Goal: Task Accomplishment & Management: Use online tool/utility

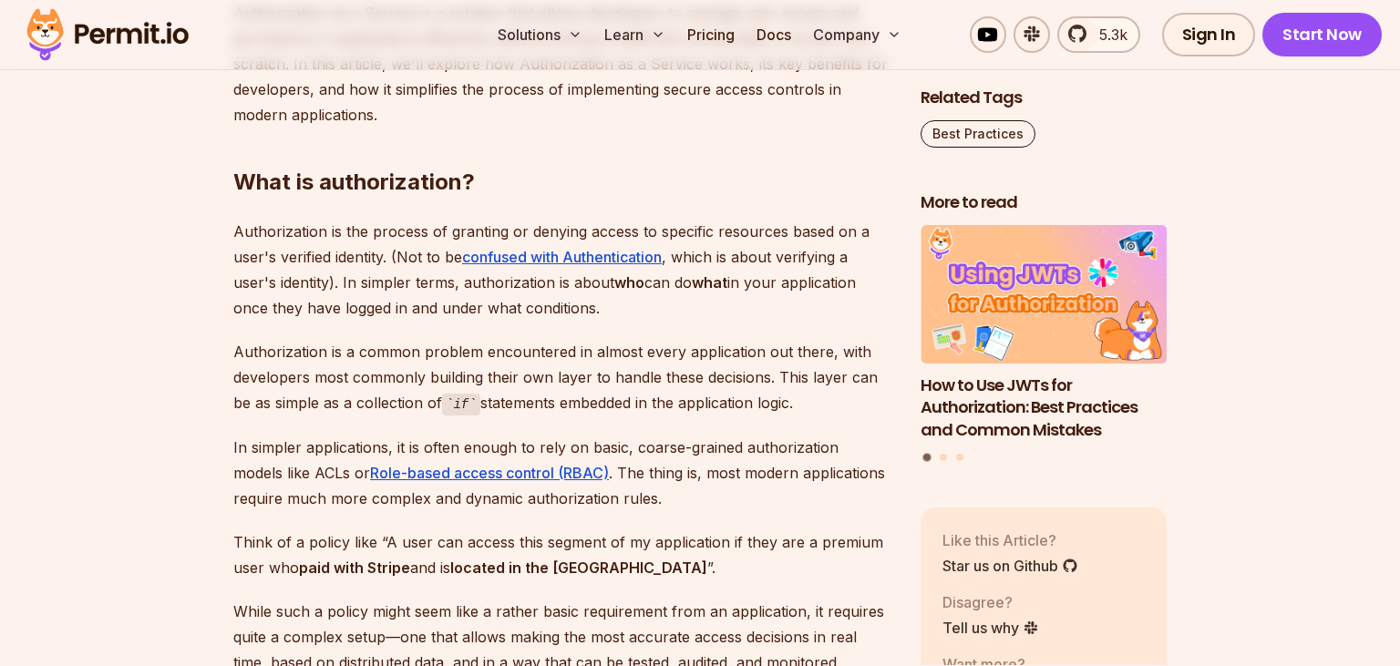
scroll to position [1154, 0]
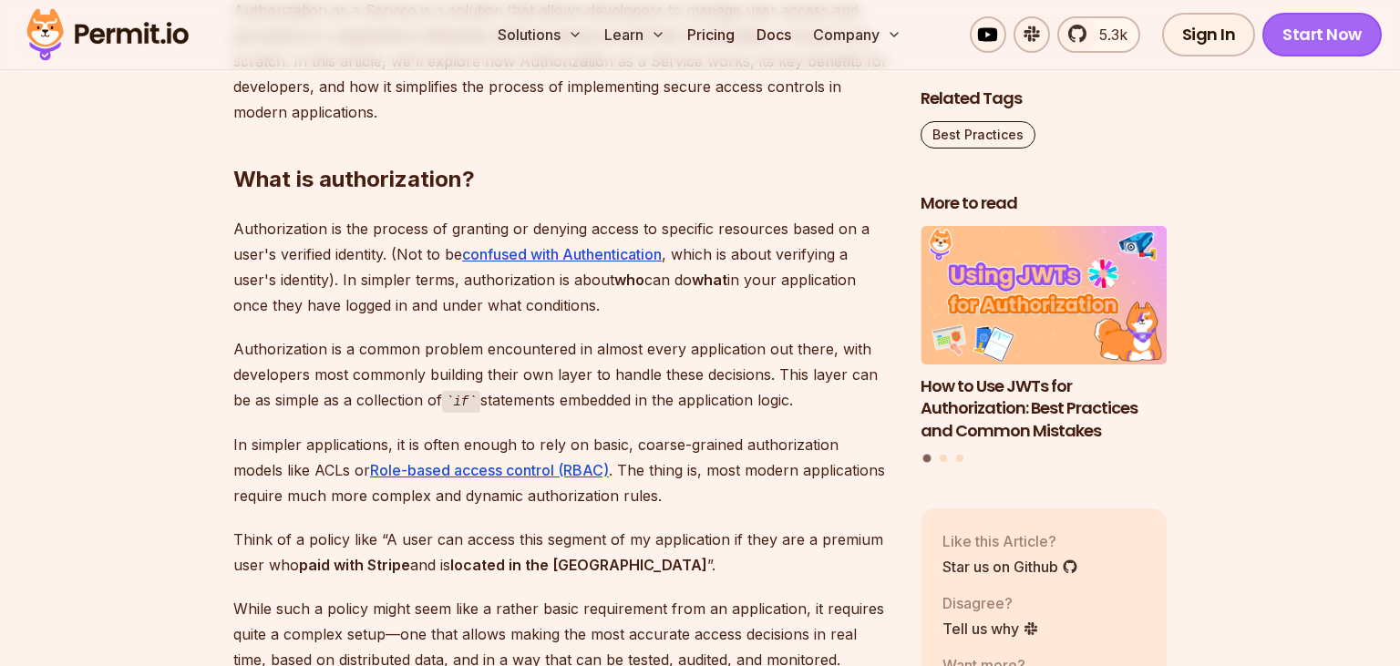
click at [1318, 38] on link "Start Now" at bounding box center [1321, 35] width 119 height 44
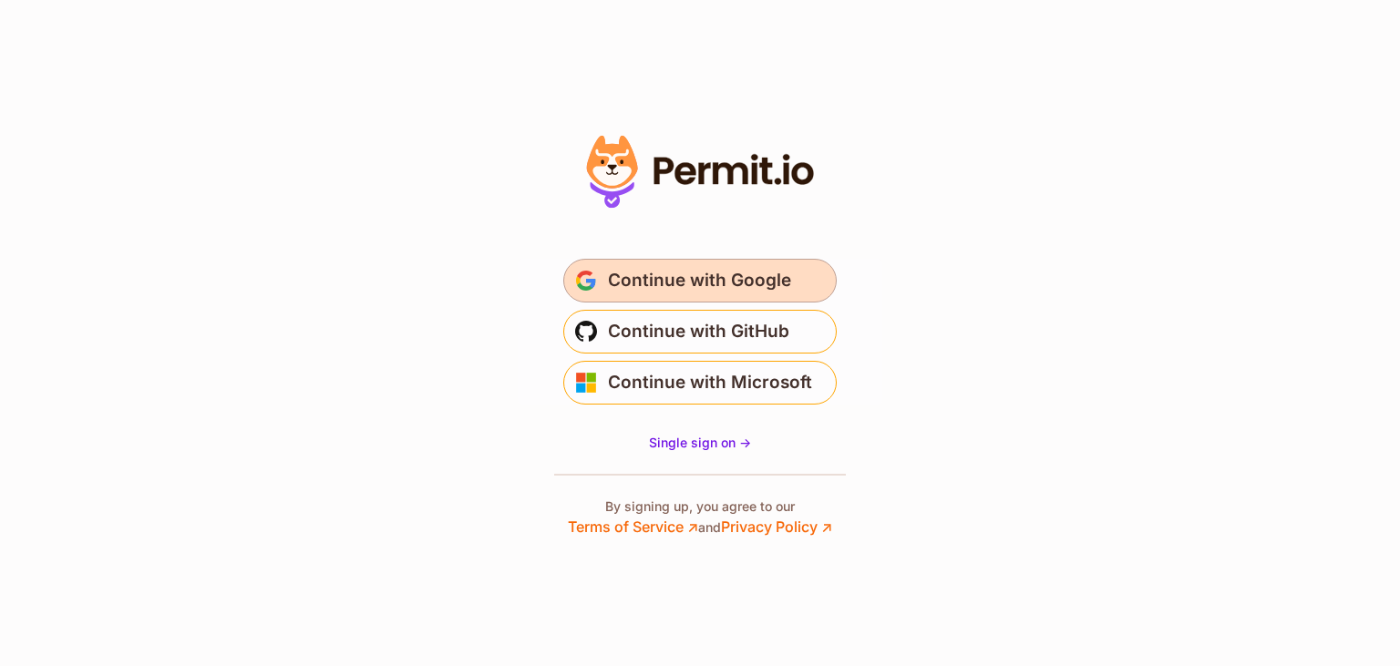
click at [734, 284] on span "Continue with Google" at bounding box center [699, 280] width 183 height 29
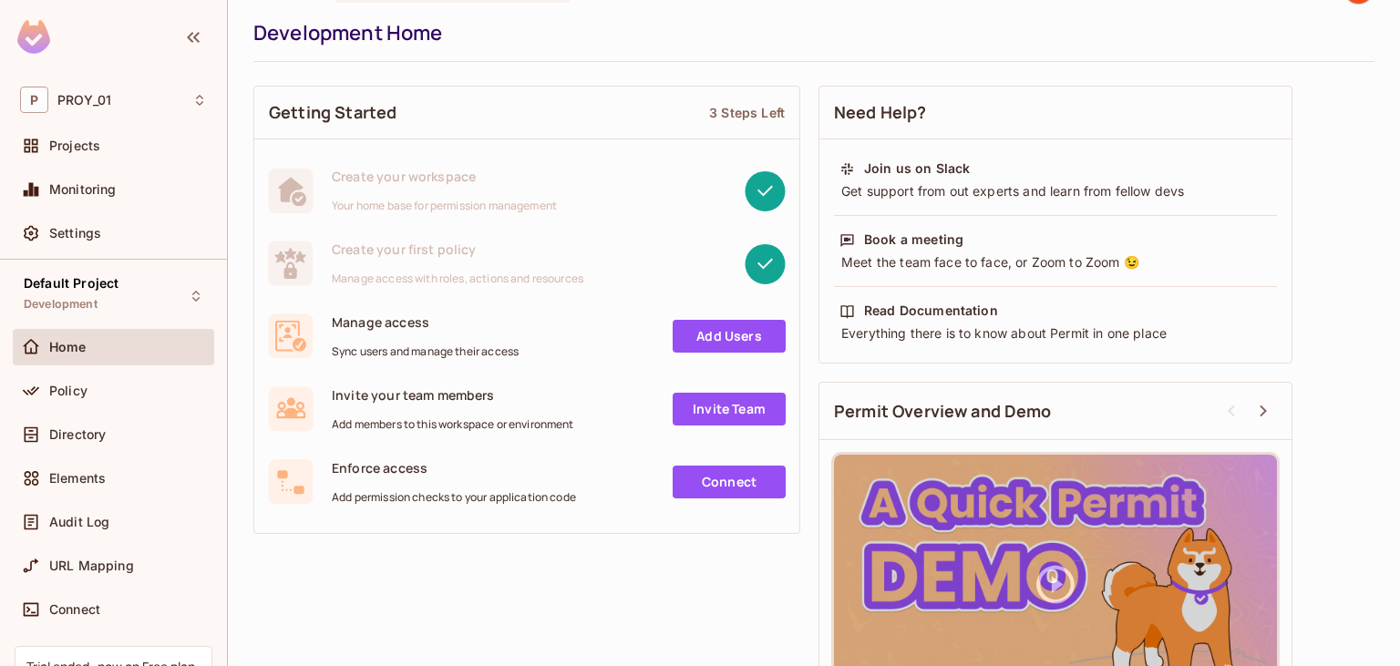
scroll to position [19, 0]
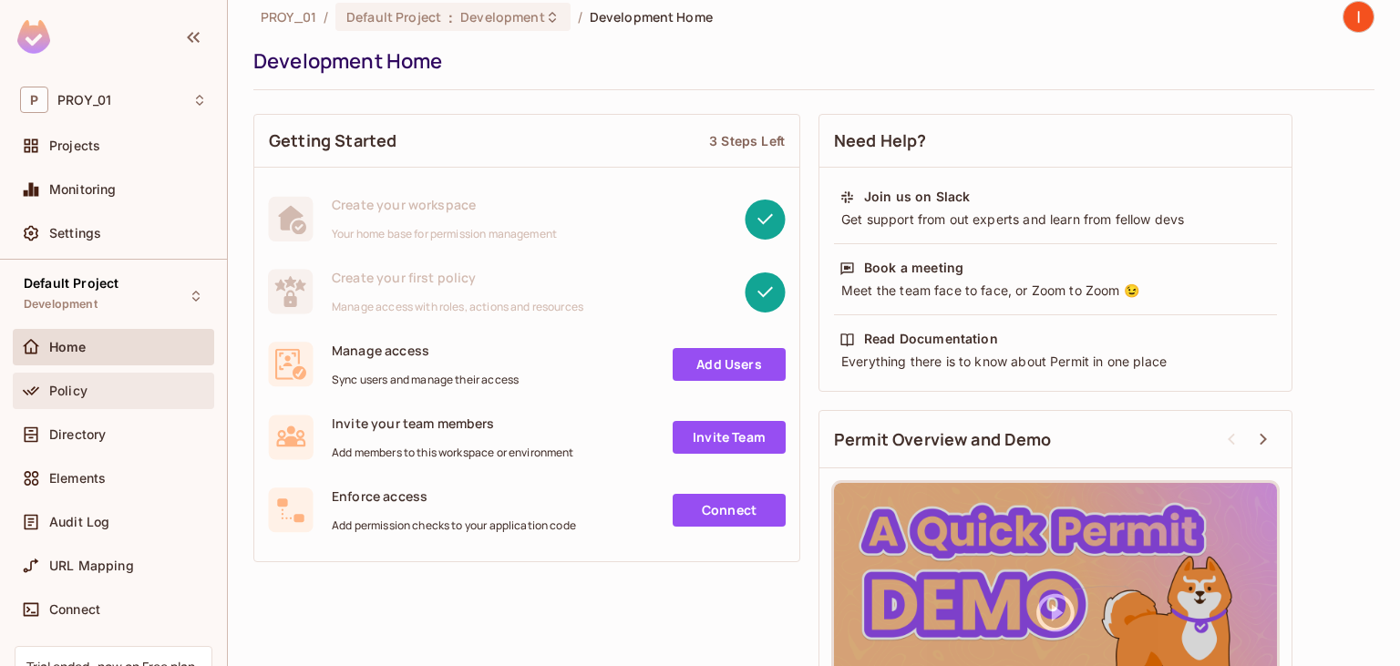
click at [100, 397] on div "Policy" at bounding box center [113, 391] width 187 height 22
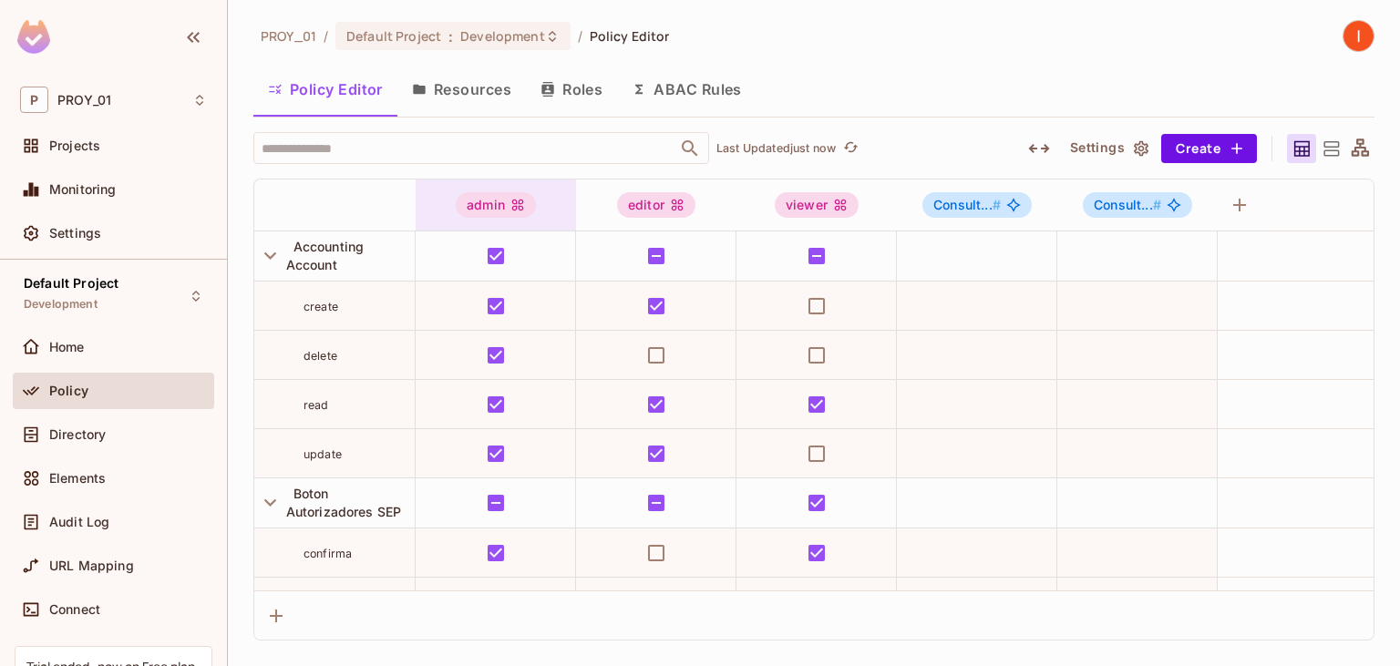
click at [492, 201] on div "admin" at bounding box center [496, 205] width 80 height 26
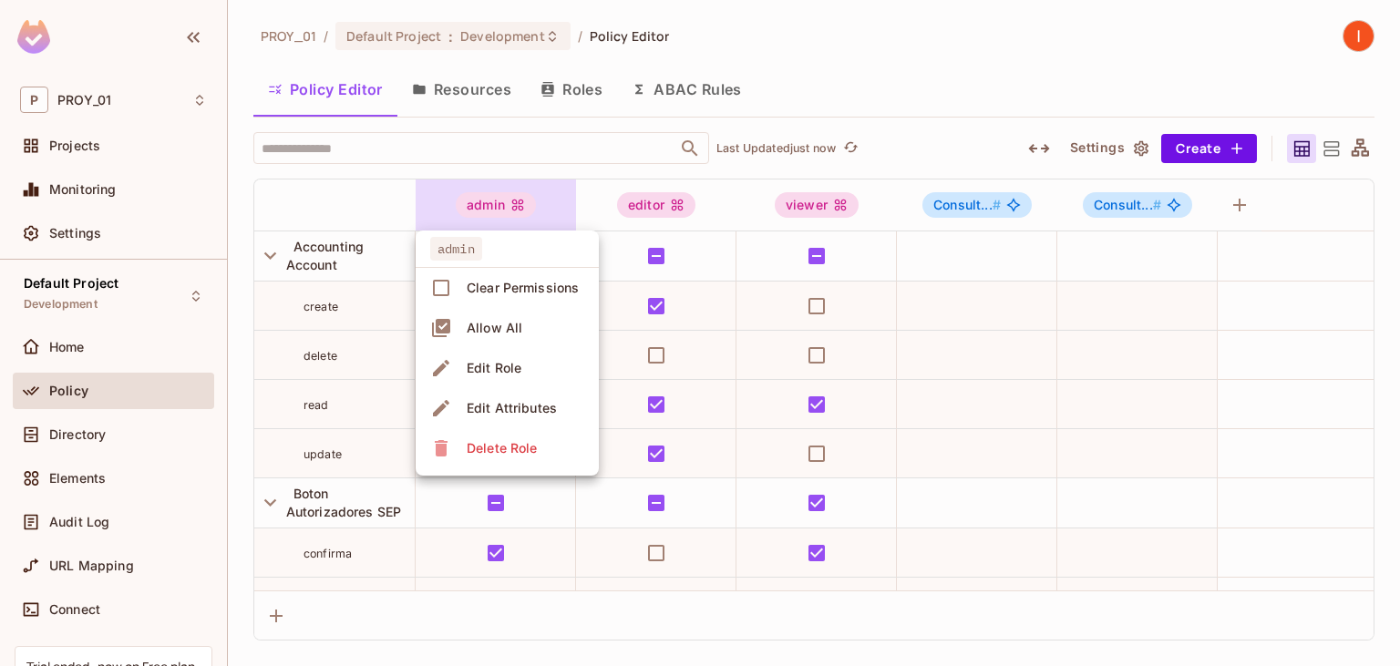
click at [492, 201] on div at bounding box center [700, 333] width 1400 height 666
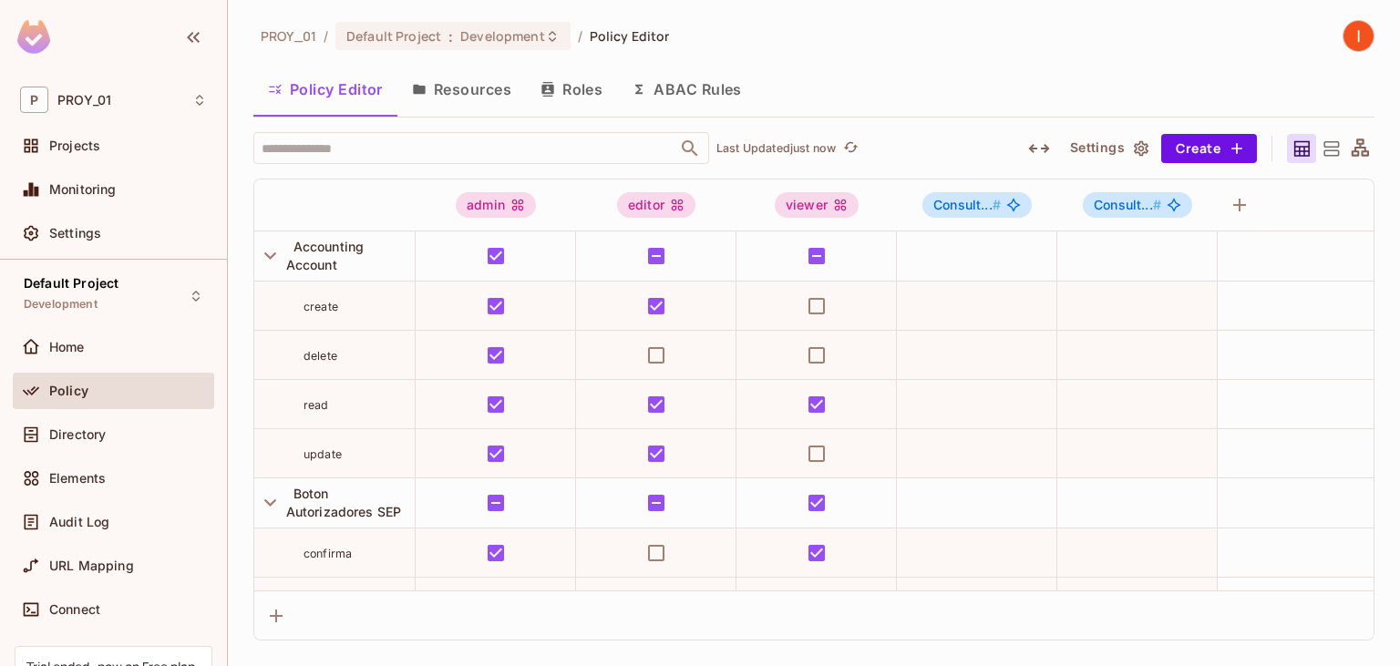
click at [584, 93] on button "Roles" at bounding box center [571, 90] width 91 height 46
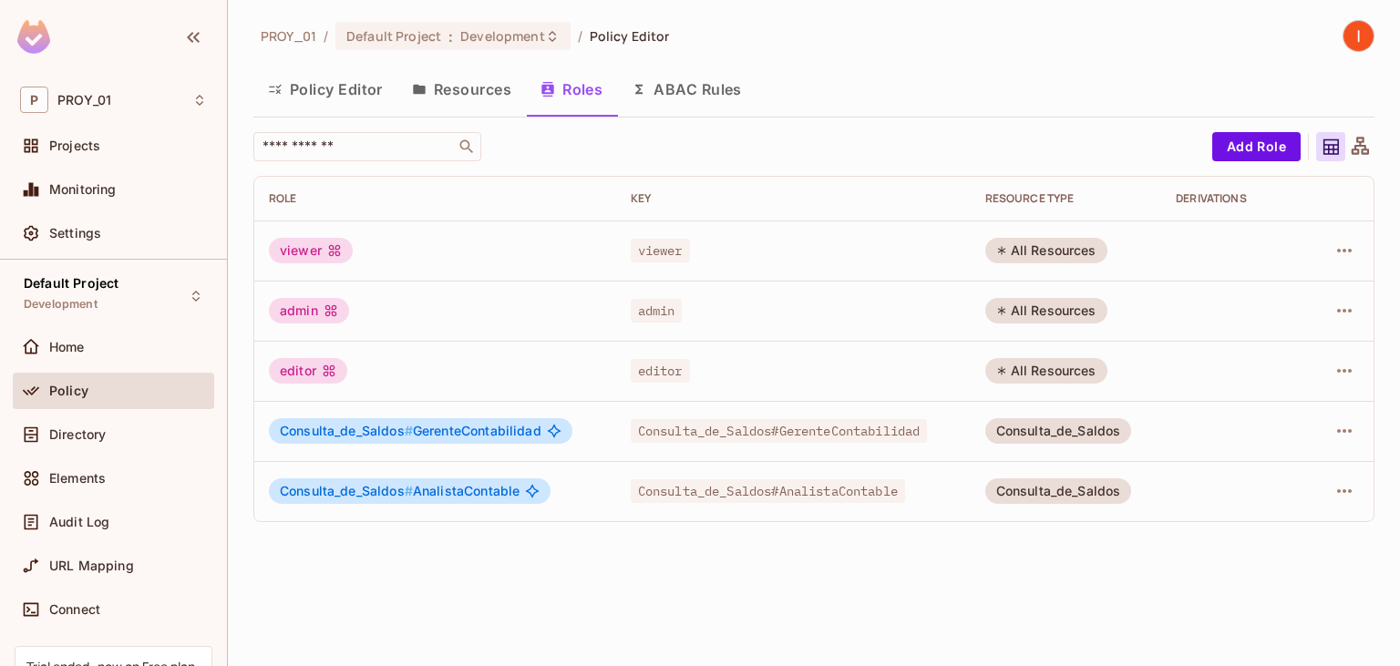
click at [490, 90] on button "Resources" at bounding box center [461, 90] width 128 height 46
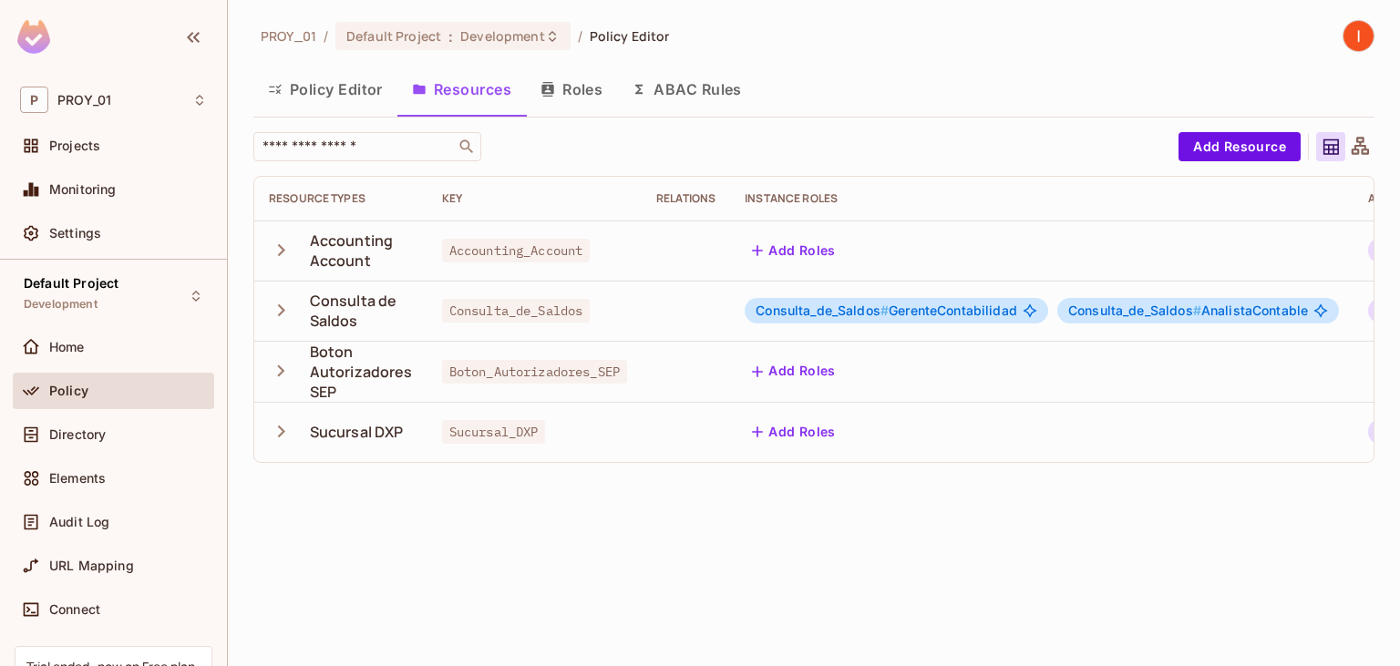
click at [711, 84] on button "ABAC Rules" at bounding box center [686, 90] width 139 height 46
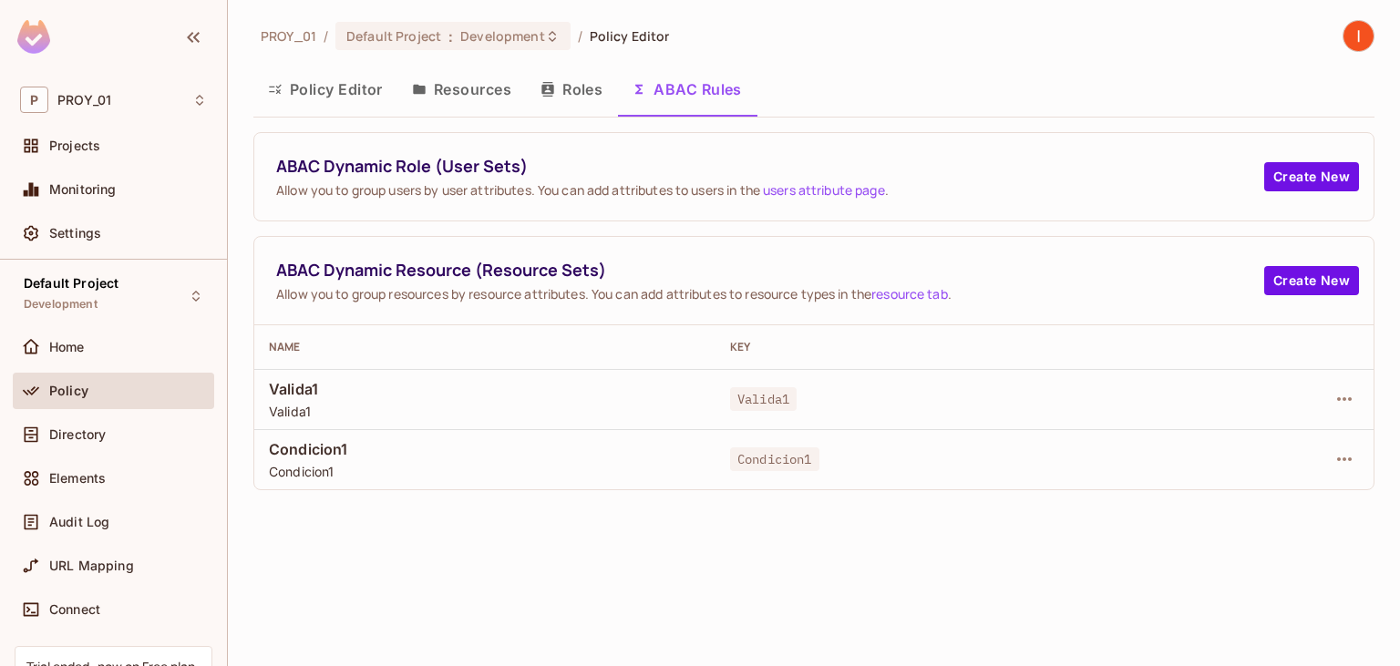
click at [383, 395] on span "Valida1" at bounding box center [485, 389] width 432 height 20
click at [1349, 398] on icon "button" at bounding box center [1344, 399] width 15 height 4
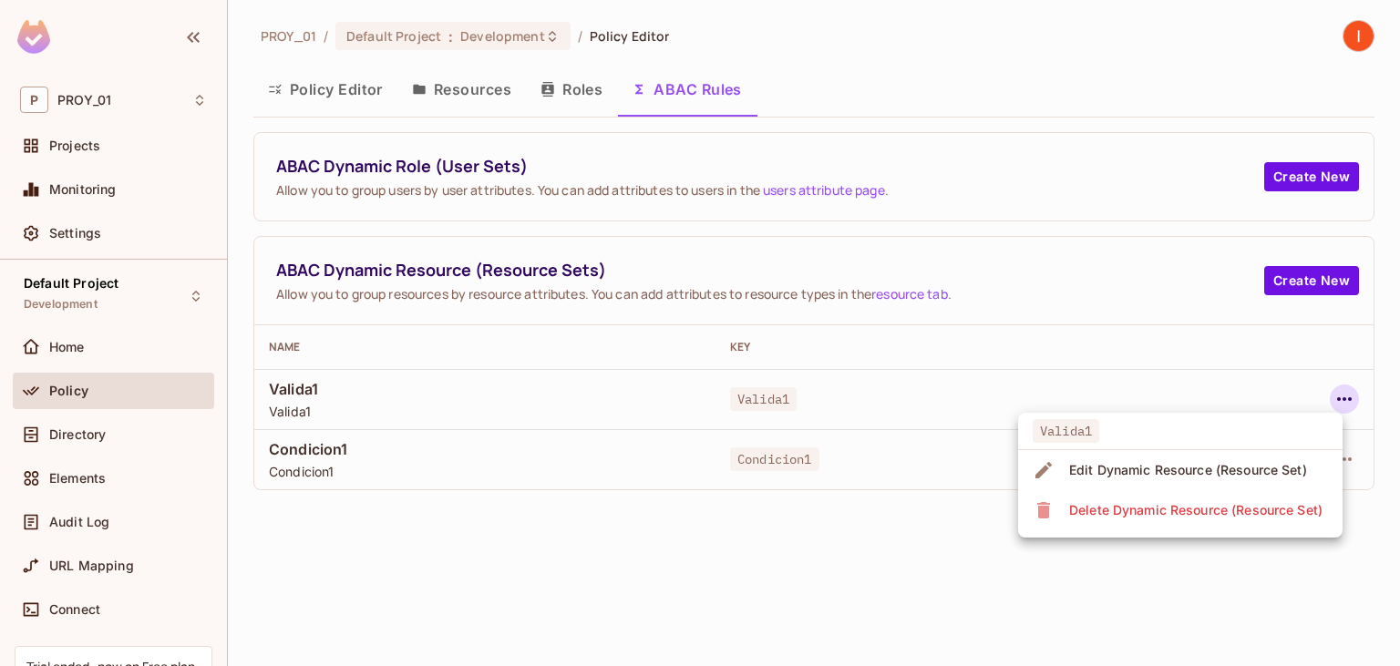
click at [1129, 477] on div "Edit Dynamic Resource (Resource Set)" at bounding box center [1188, 470] width 238 height 18
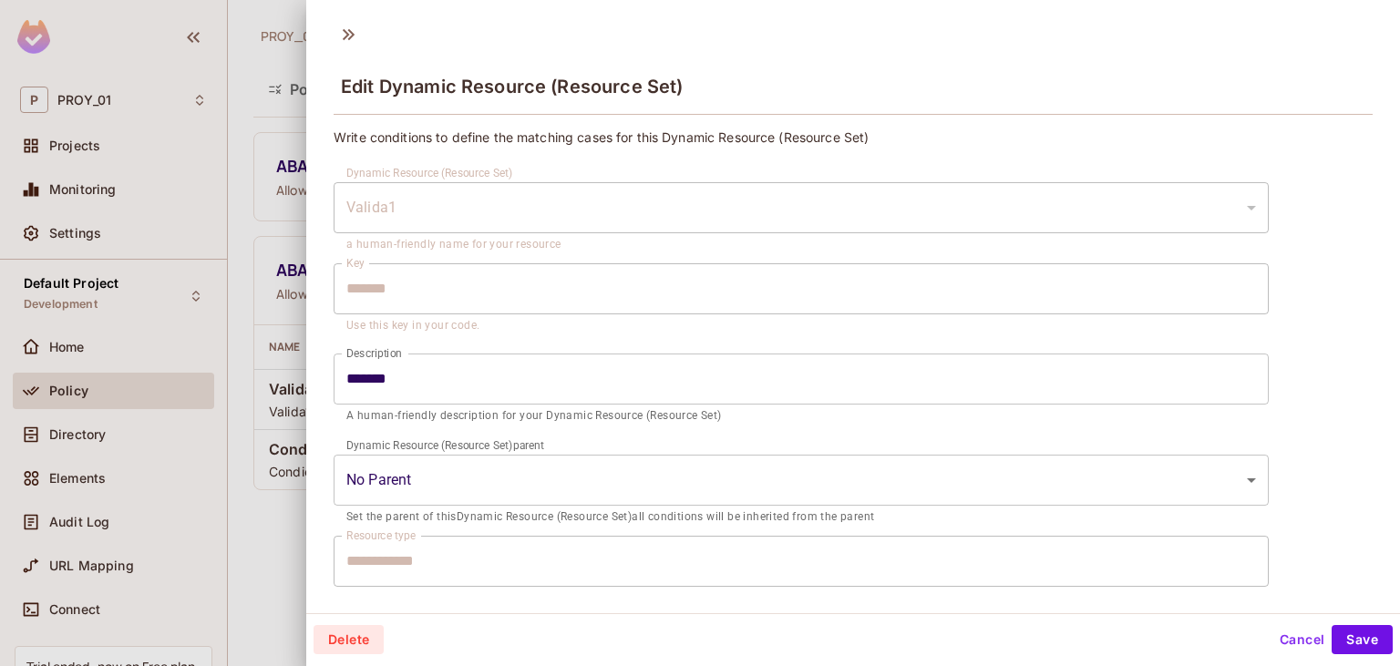
click at [269, 70] on div at bounding box center [700, 333] width 1400 height 666
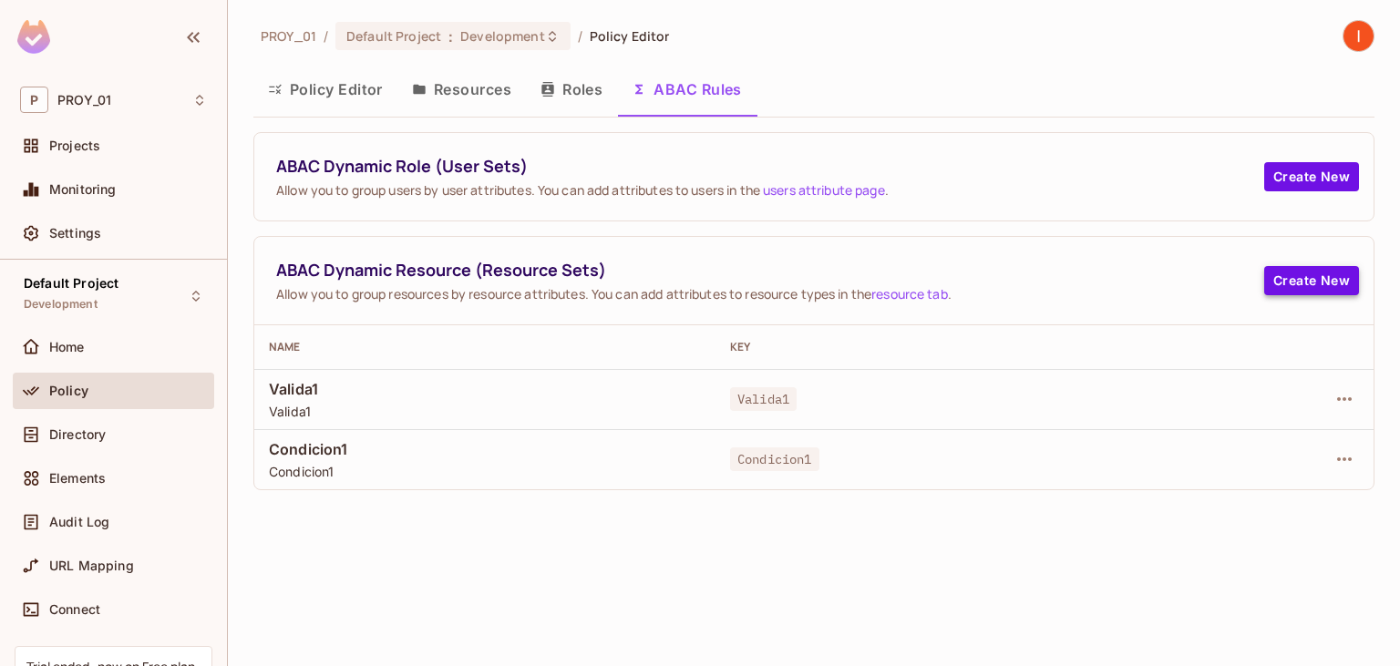
click at [1298, 282] on button "Create New" at bounding box center [1311, 280] width 95 height 29
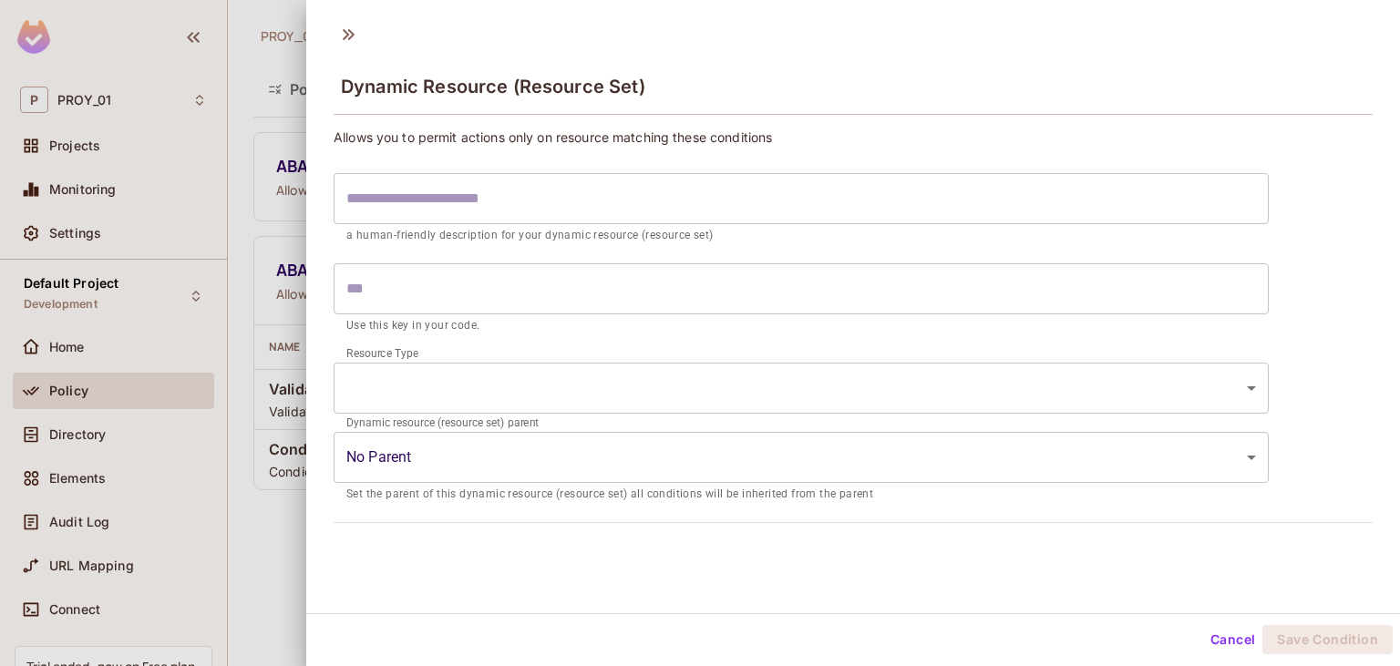
click at [851, 202] on input "text" at bounding box center [800, 198] width 935 height 51
click at [491, 319] on p "Use this key in your code." at bounding box center [800, 326] width 909 height 18
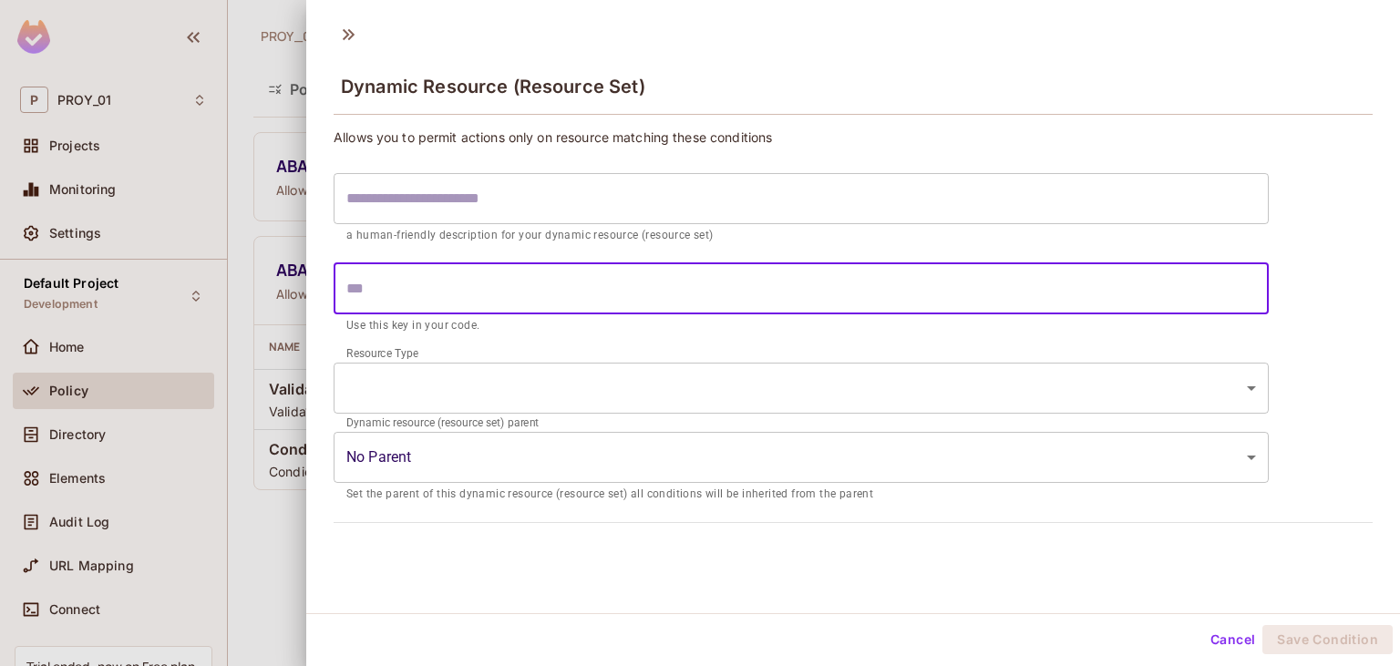
click at [504, 302] on input "text" at bounding box center [800, 288] width 935 height 51
click at [540, 382] on body "P PROY_01 Projects Monitoring Settings Default Project Development Home Policy …" at bounding box center [700, 333] width 1400 height 666
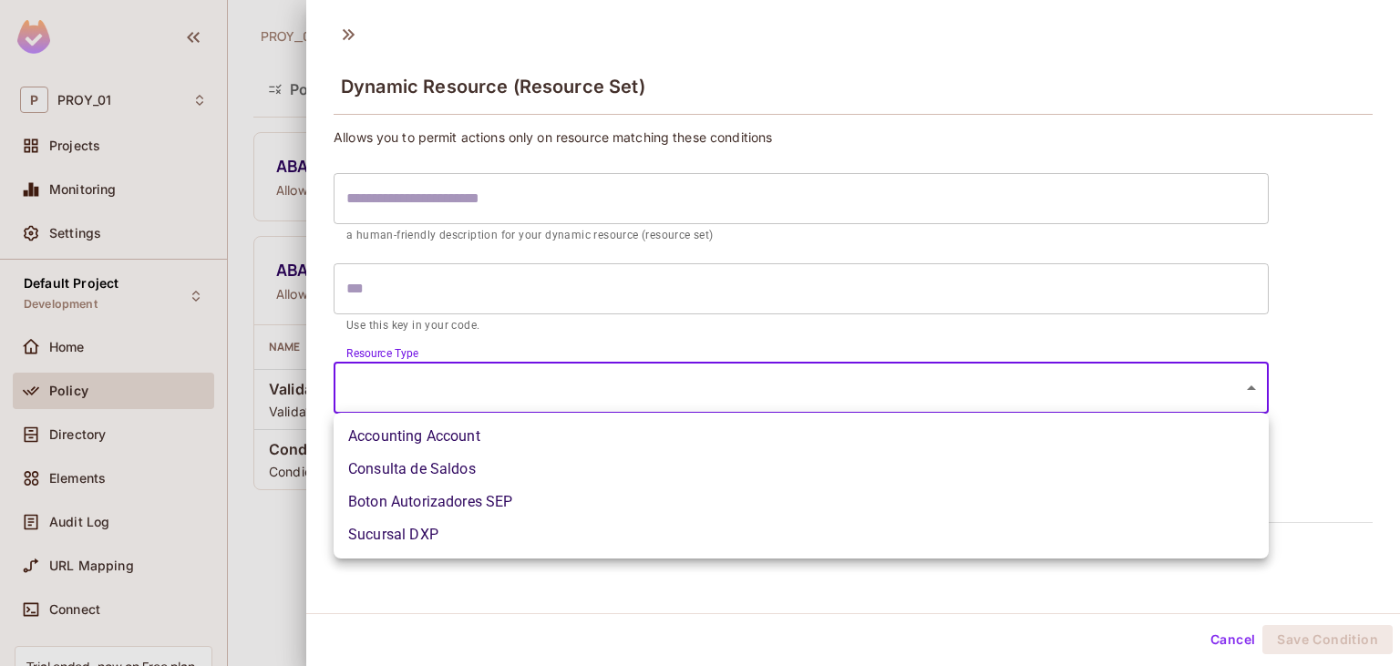
click at [501, 447] on li "Accounting Account" at bounding box center [800, 436] width 935 height 33
type input "**********"
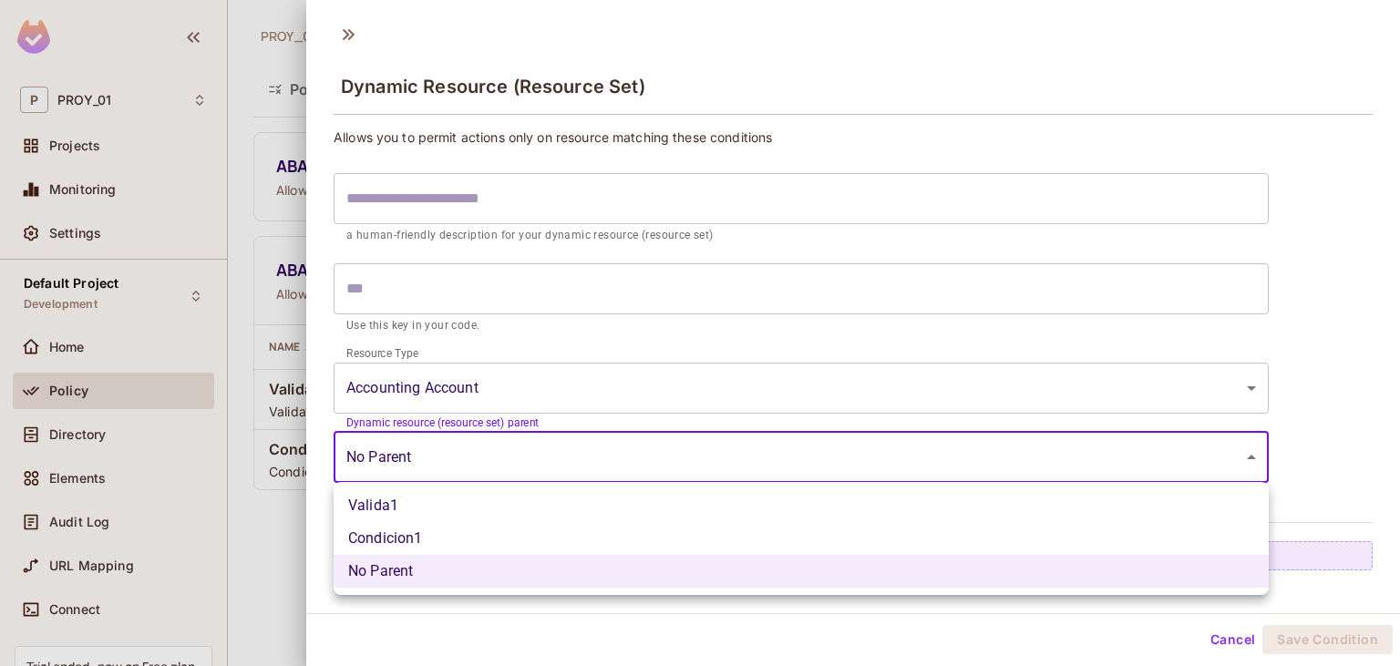
click at [526, 470] on body "**********" at bounding box center [700, 333] width 1400 height 666
click at [398, 507] on li "Valida1" at bounding box center [800, 505] width 935 height 33
type input "**********"
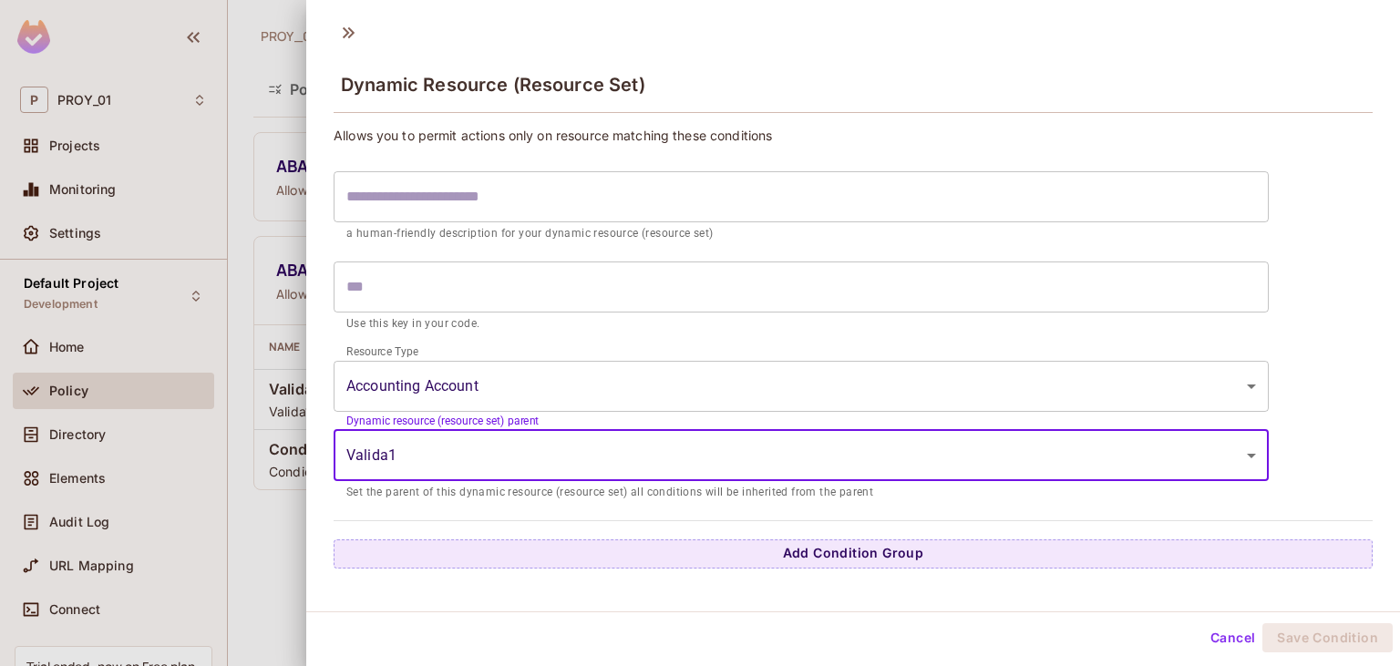
scroll to position [3, 0]
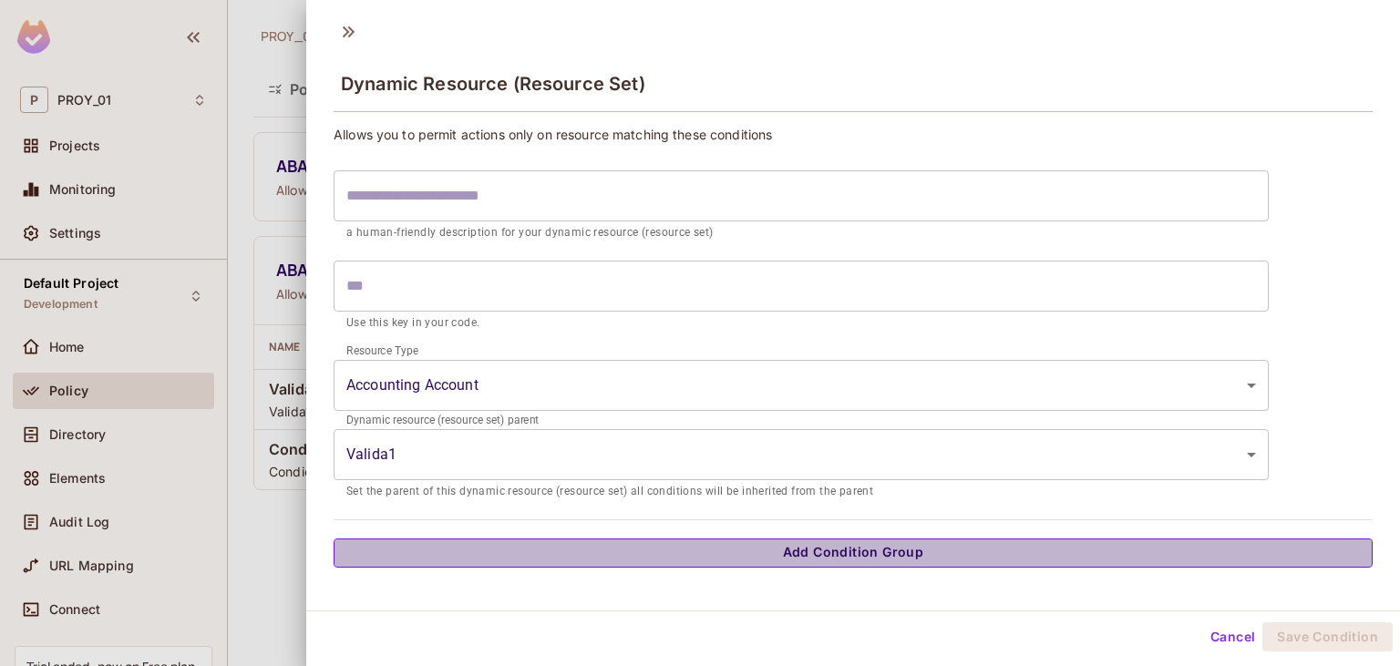
click at [738, 549] on button "Add Condition Group" at bounding box center [852, 553] width 1039 height 29
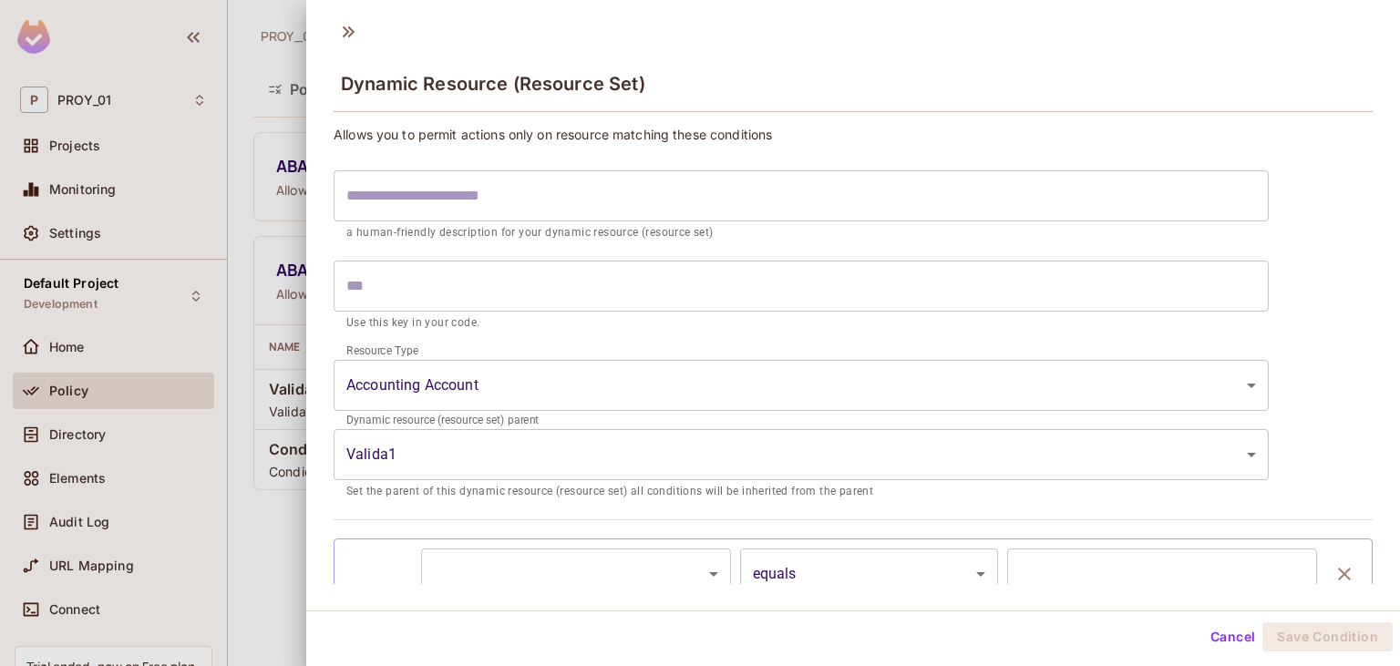
scroll to position [104, 0]
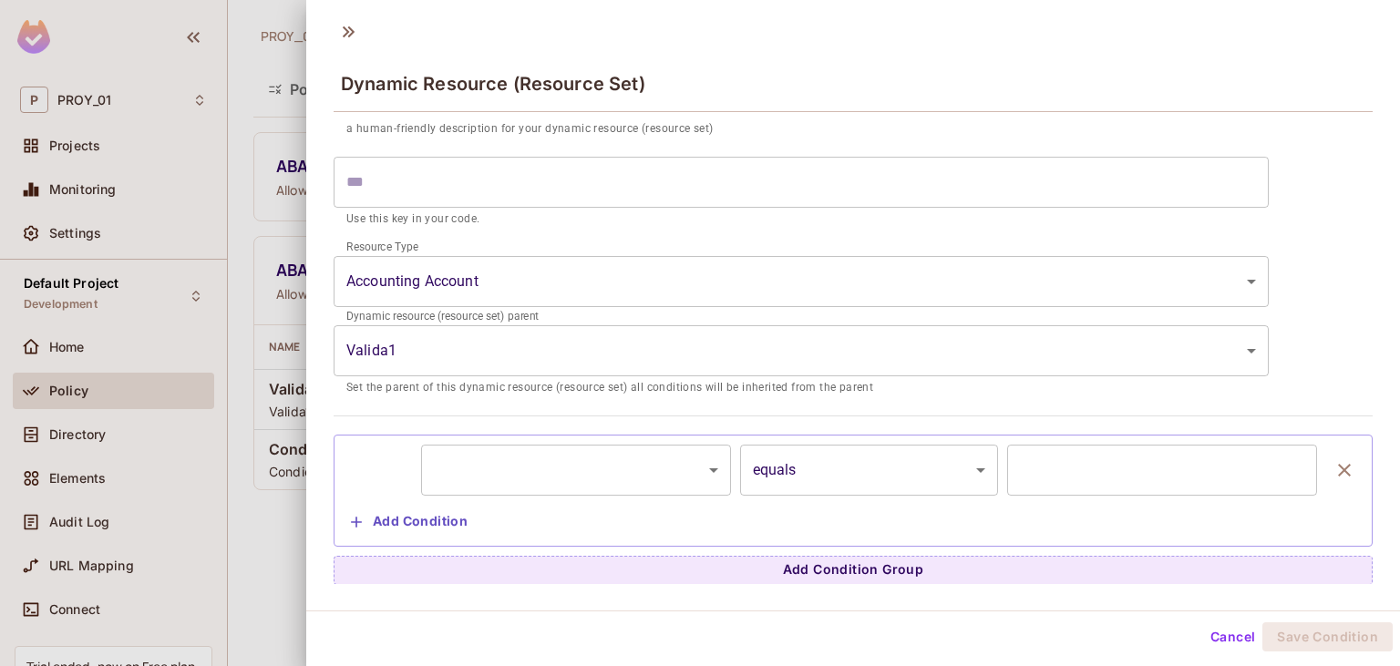
click at [726, 468] on body "**********" at bounding box center [700, 333] width 1400 height 666
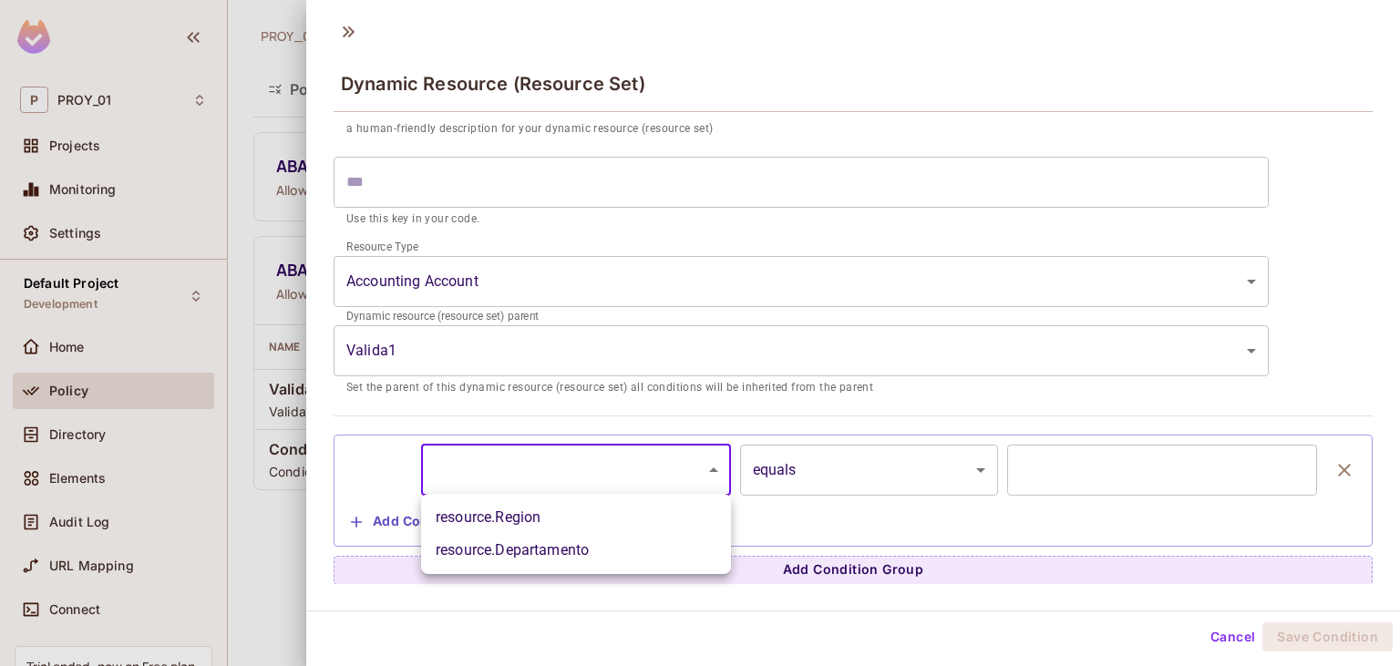
click at [577, 523] on li "resource.Region" at bounding box center [576, 517] width 310 height 33
type input "**********"
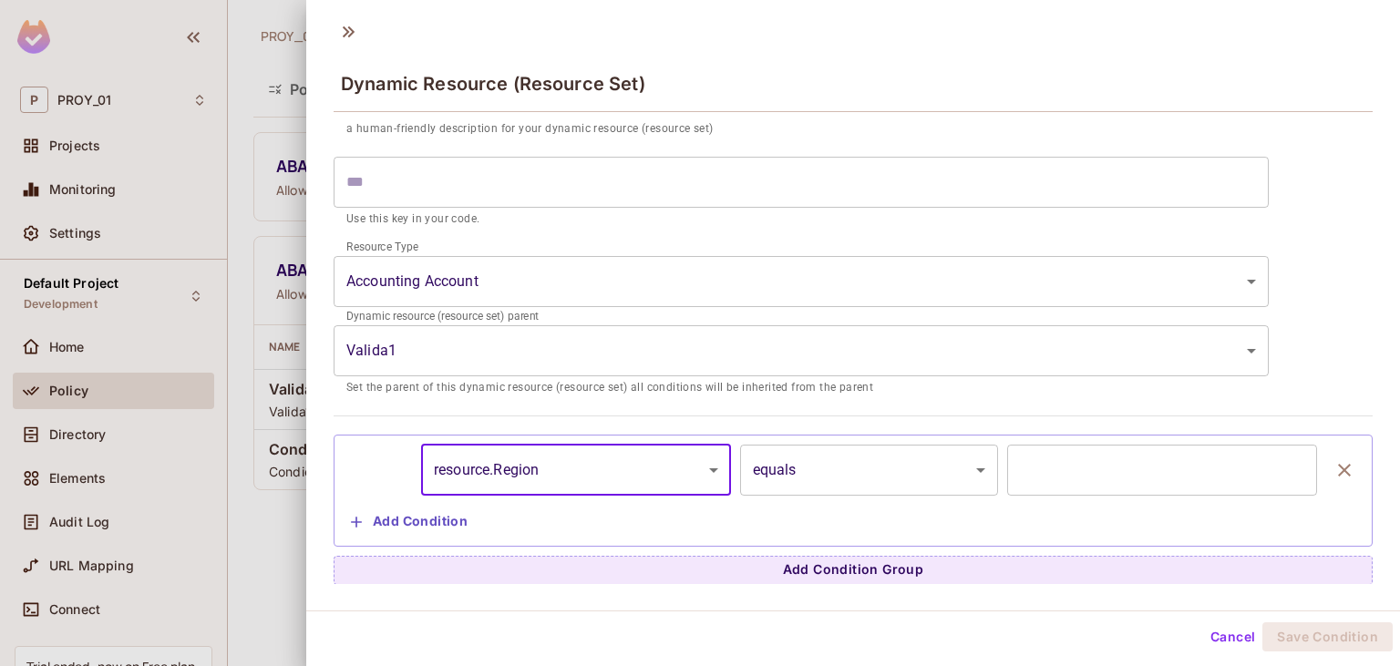
click at [866, 477] on body "**********" at bounding box center [700, 333] width 1400 height 666
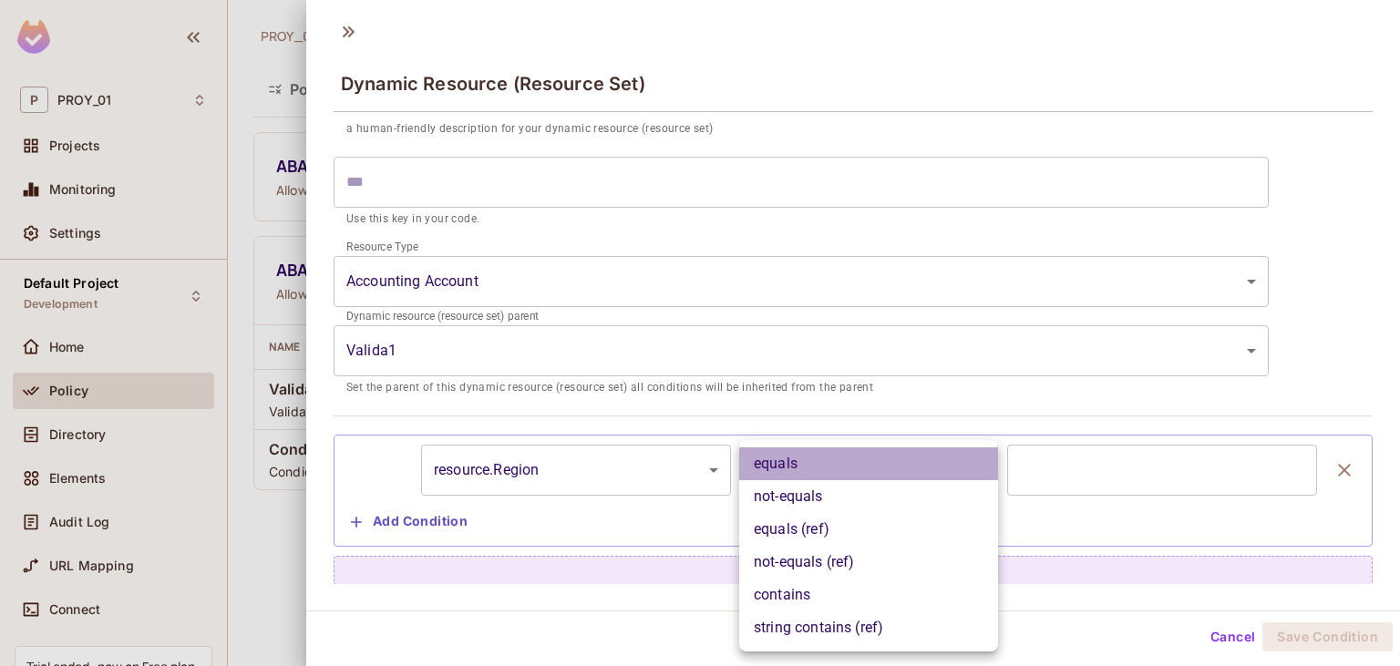
click at [866, 477] on li "equals" at bounding box center [868, 463] width 259 height 33
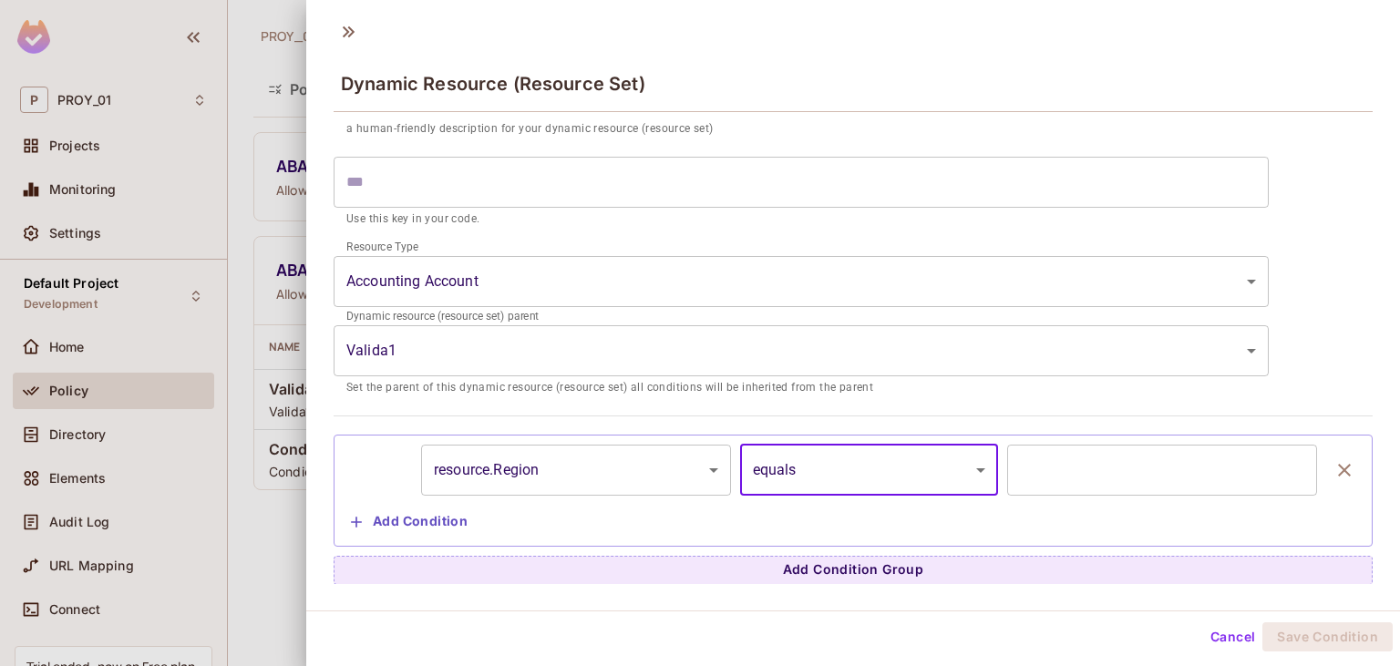
click at [1166, 479] on input "text" at bounding box center [1162, 470] width 310 height 51
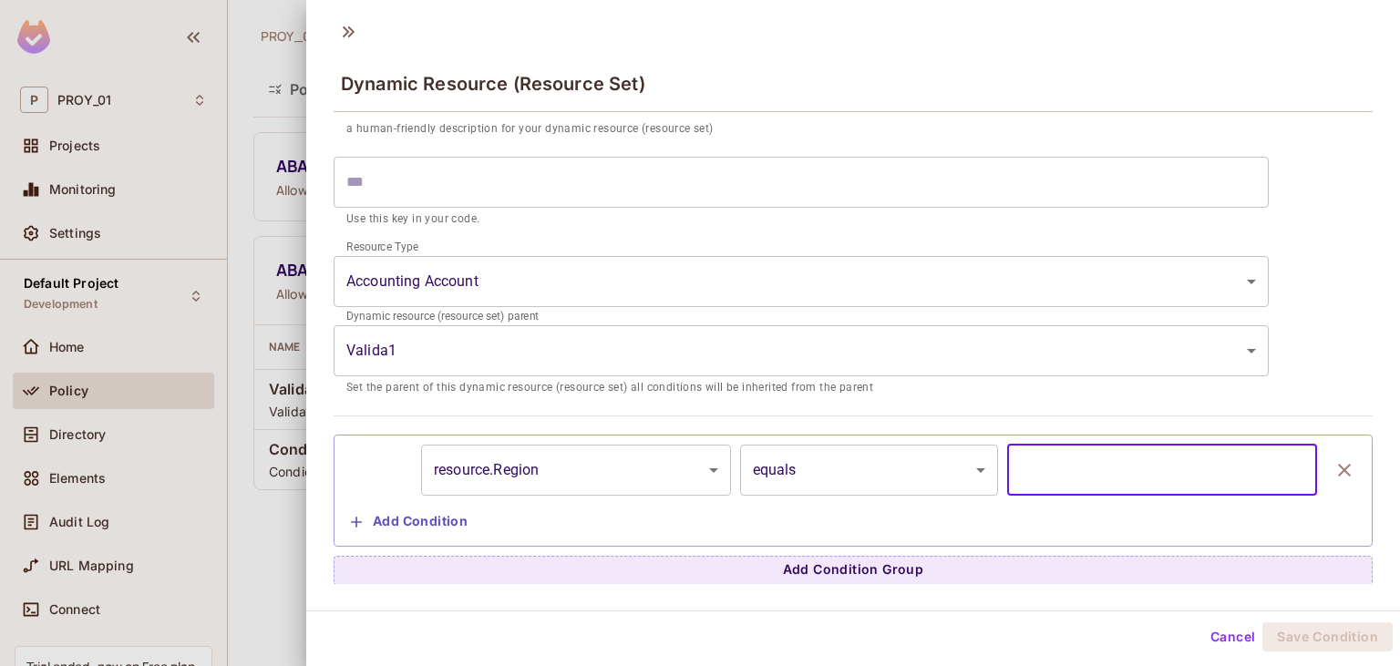
click at [1352, 469] on icon "button" at bounding box center [1344, 470] width 22 height 22
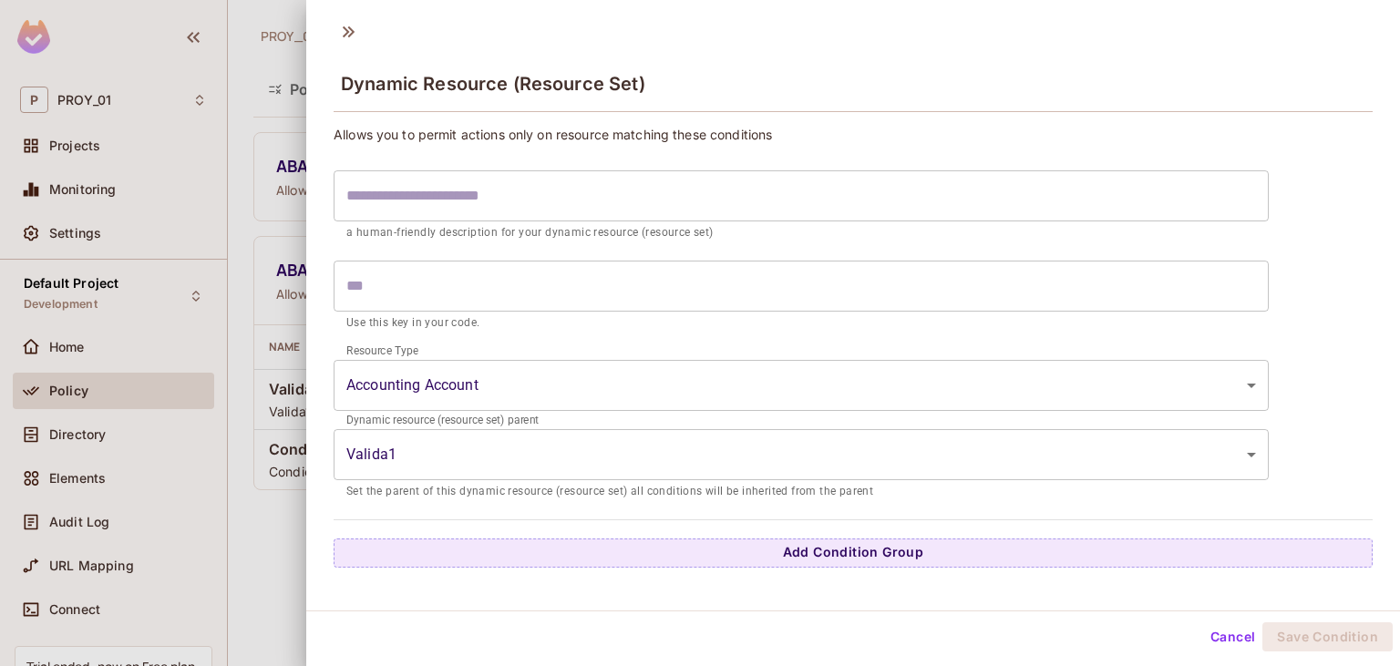
scroll to position [0, 0]
click at [242, 100] on div at bounding box center [700, 333] width 1400 height 666
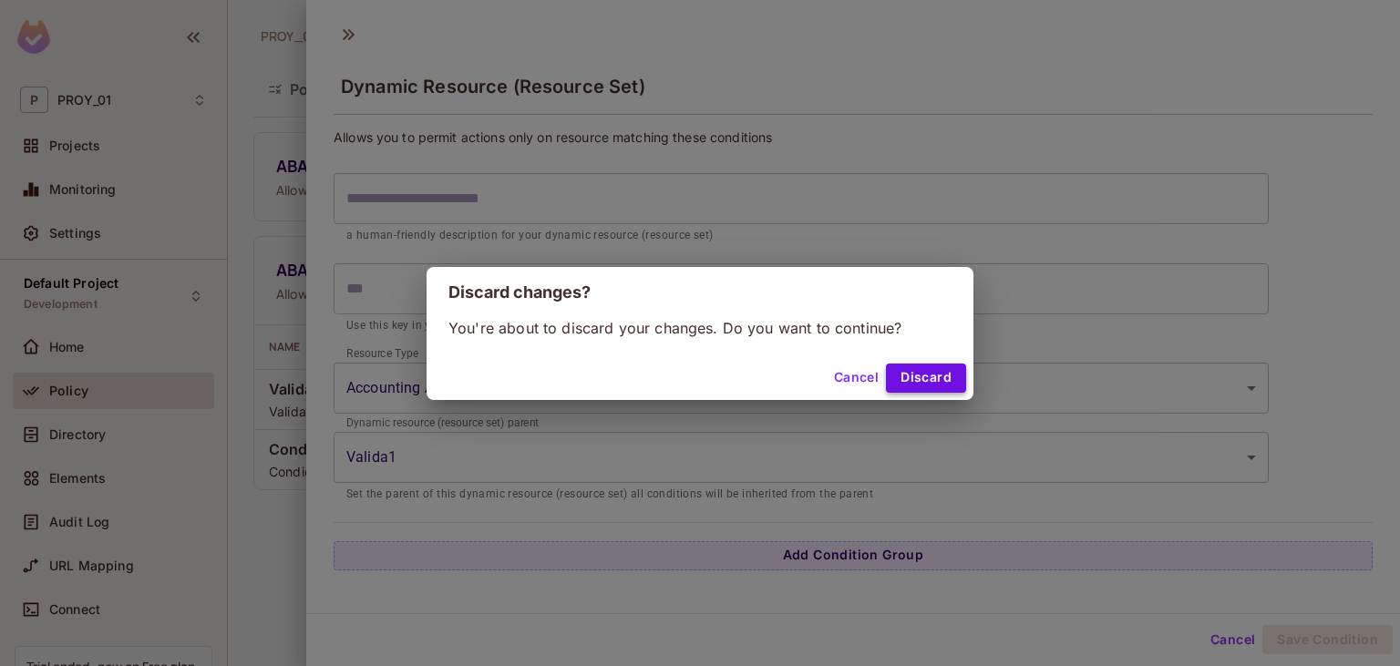
click at [917, 377] on button "Discard" at bounding box center [926, 378] width 80 height 29
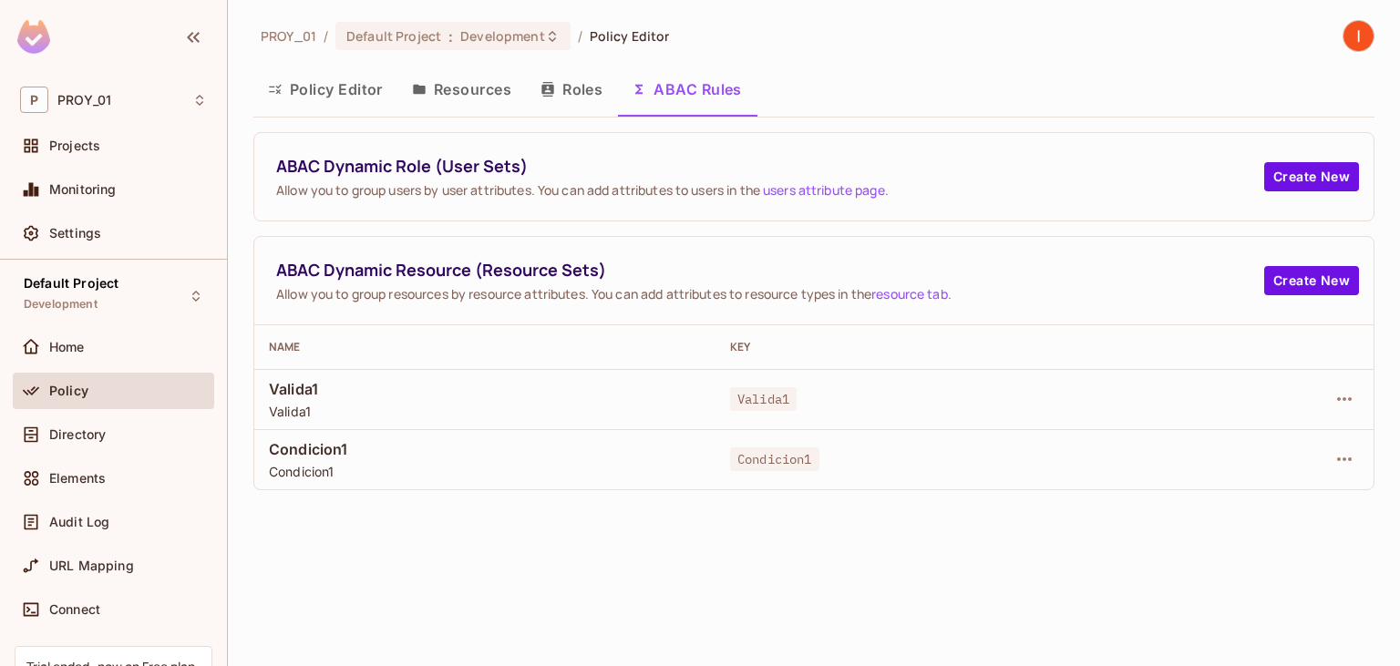
click at [506, 97] on button "Resources" at bounding box center [461, 90] width 128 height 46
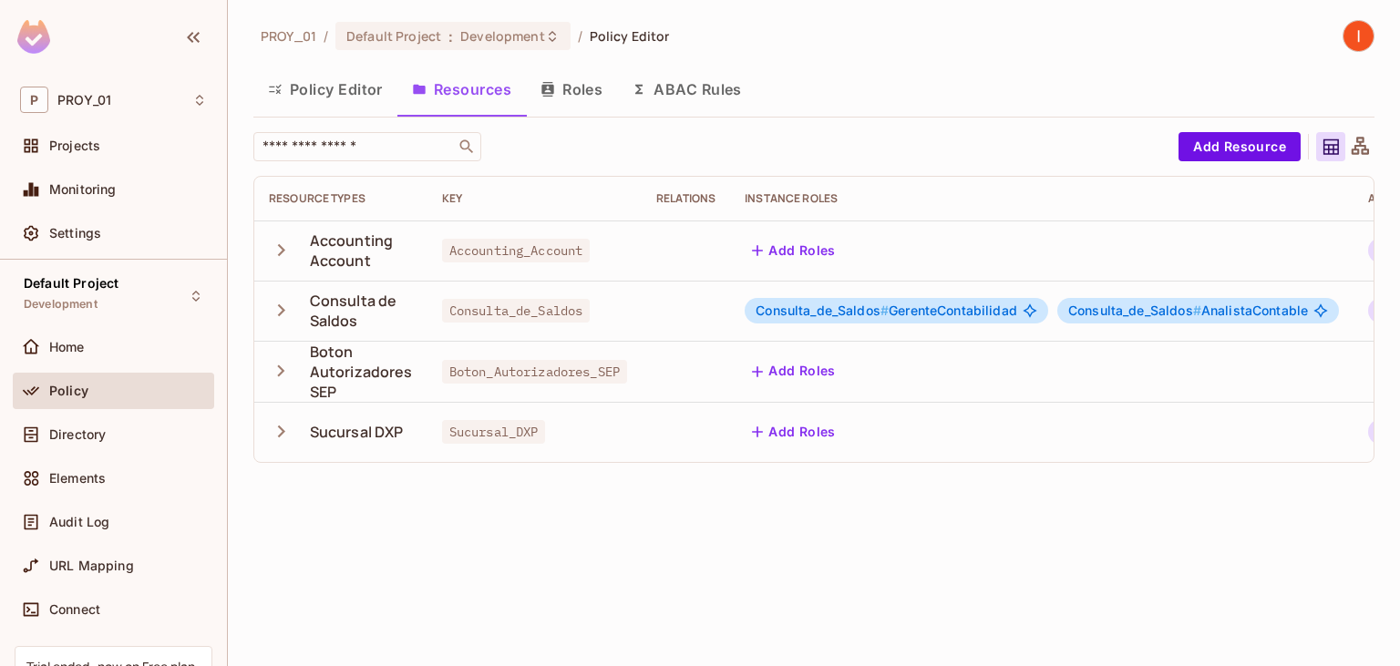
click at [286, 257] on icon "button" at bounding box center [281, 250] width 25 height 25
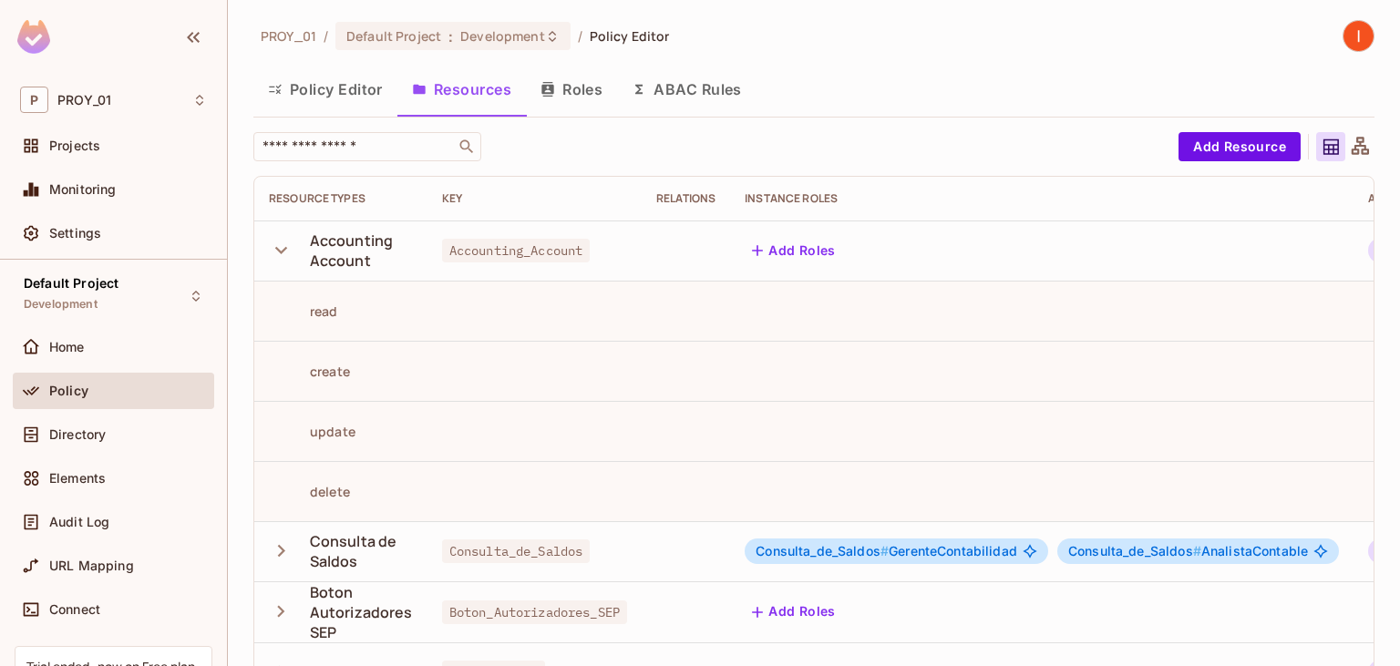
scroll to position [51, 0]
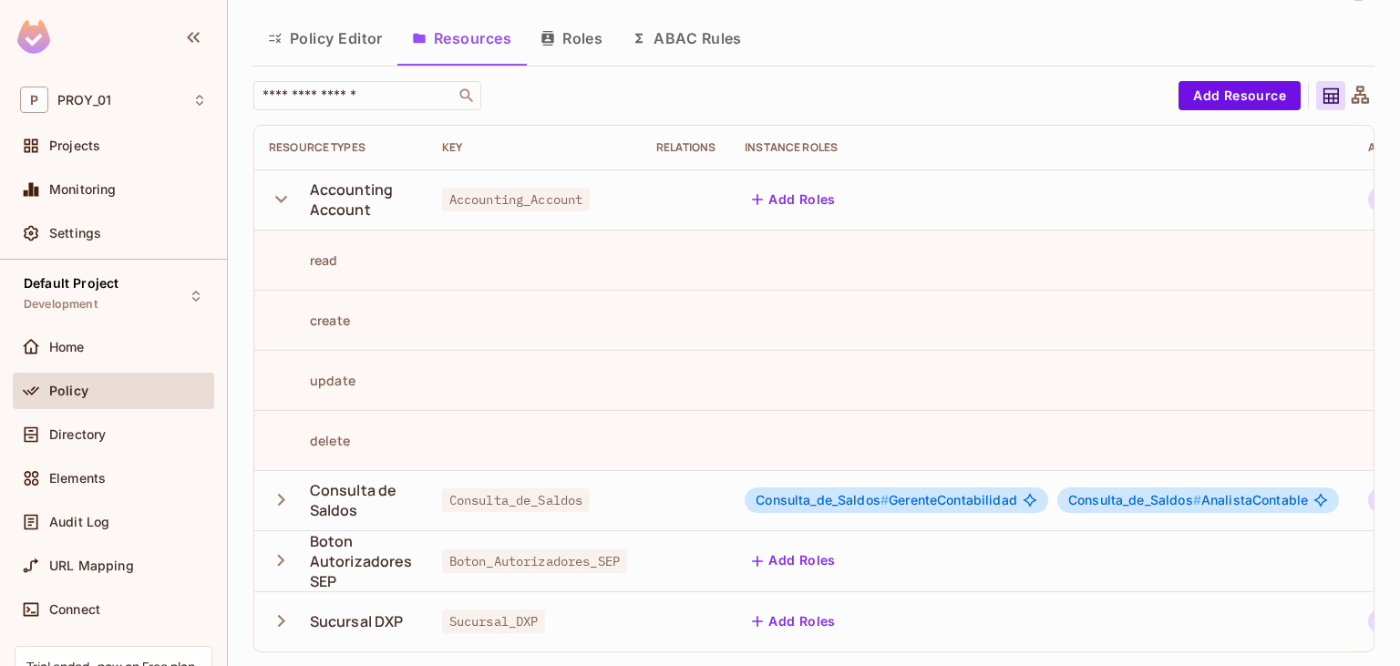
click at [464, 297] on td at bounding box center [534, 320] width 214 height 60
click at [281, 200] on icon "button" at bounding box center [281, 199] width 12 height 7
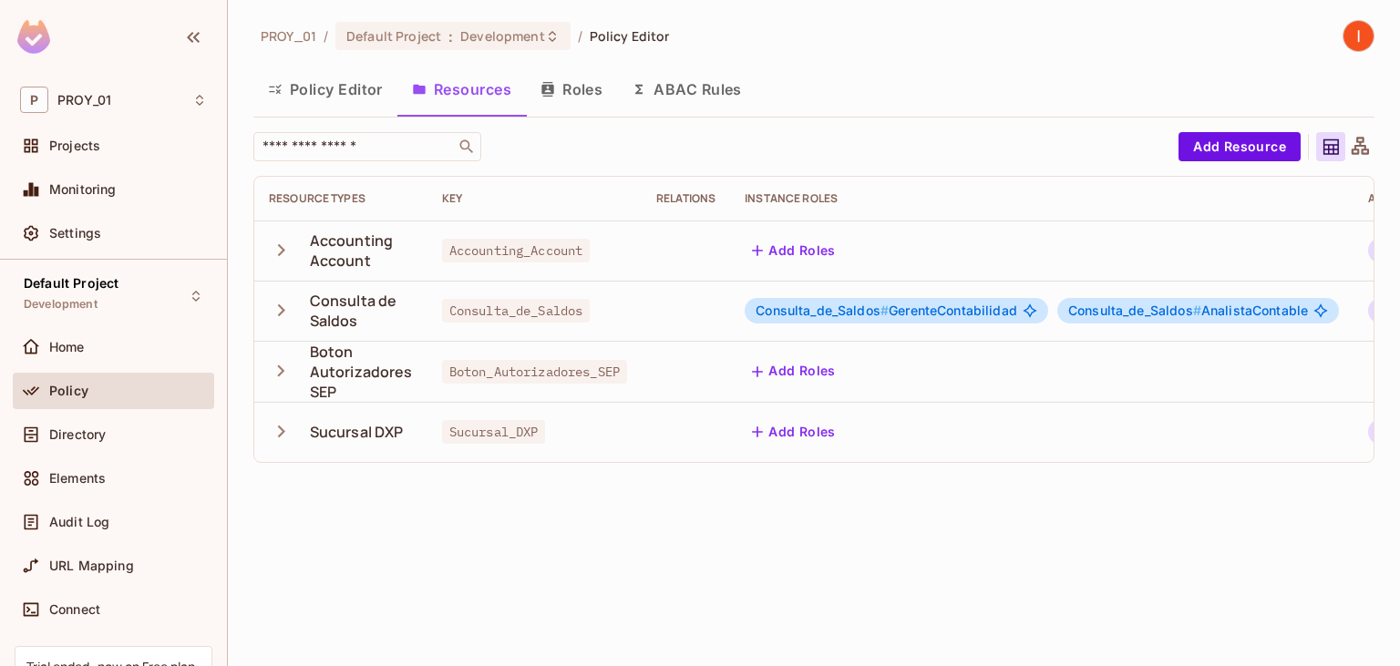
scroll to position [0, 0]
click at [284, 367] on icon "button" at bounding box center [281, 371] width 25 height 25
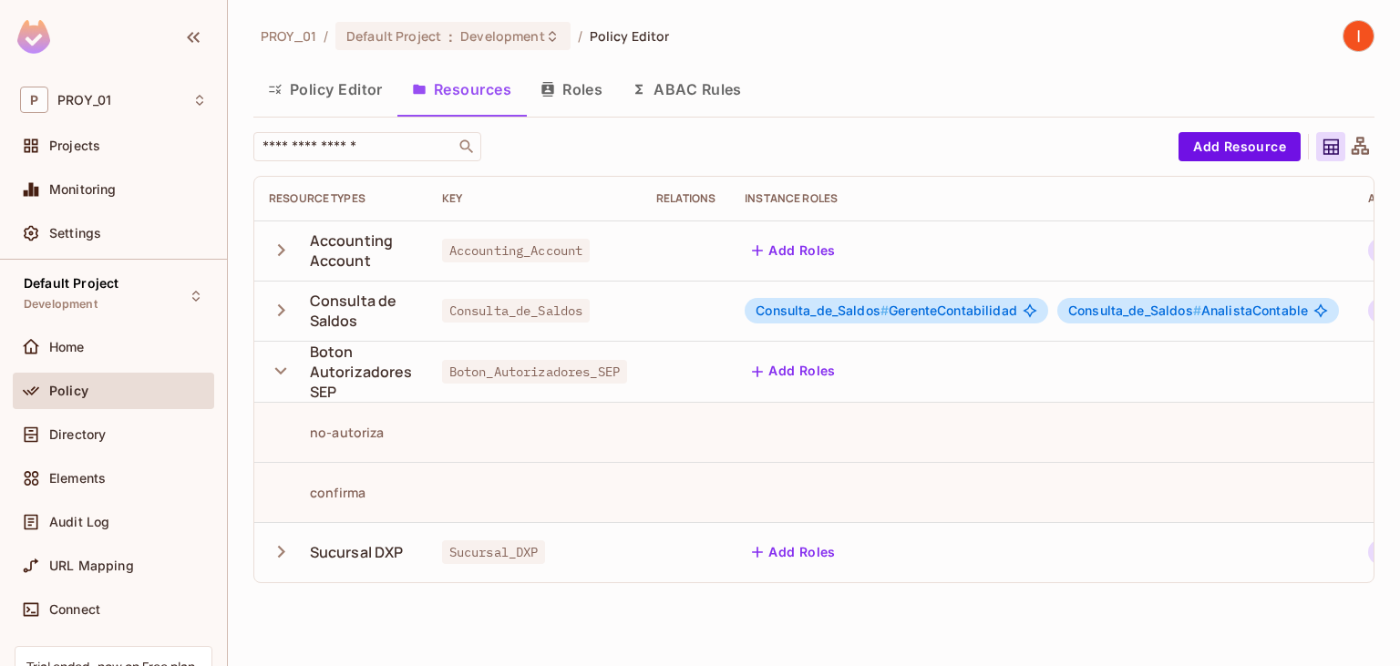
click at [275, 558] on icon "button" at bounding box center [281, 551] width 25 height 25
click at [282, 551] on icon "button" at bounding box center [281, 552] width 12 height 7
click at [284, 246] on icon "button" at bounding box center [281, 250] width 25 height 25
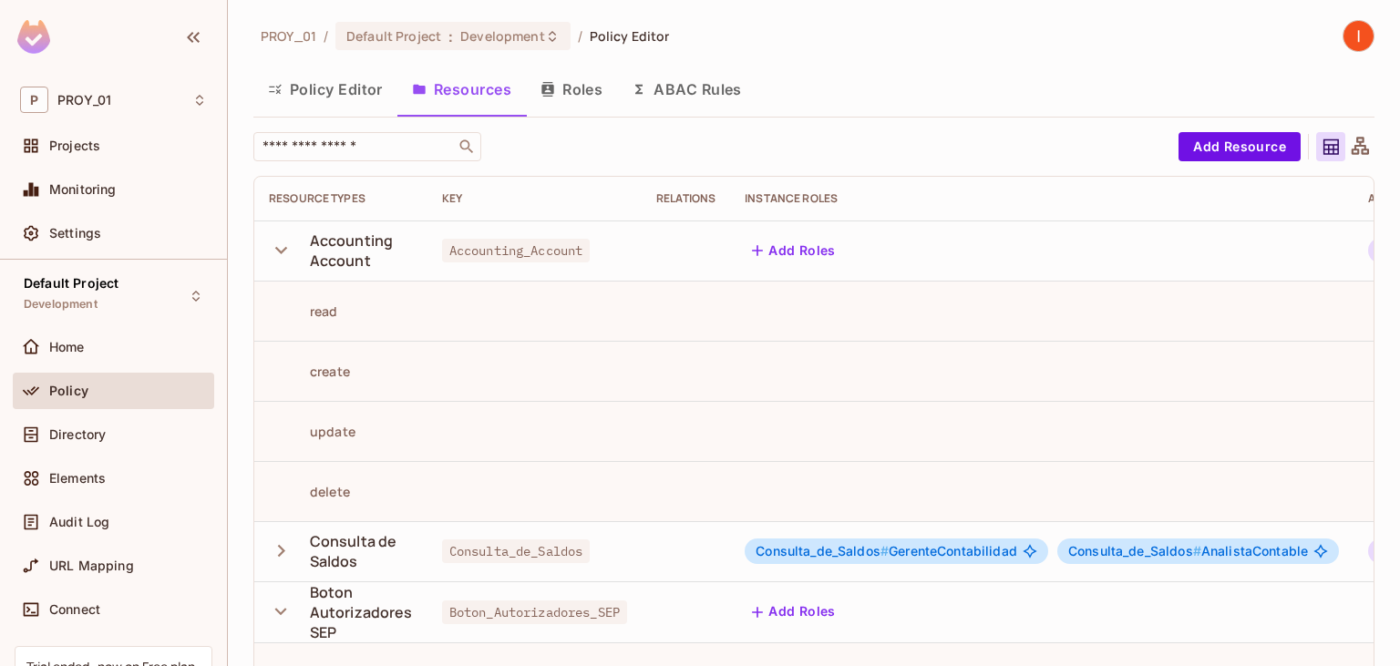
click at [282, 249] on icon "button" at bounding box center [281, 250] width 25 height 25
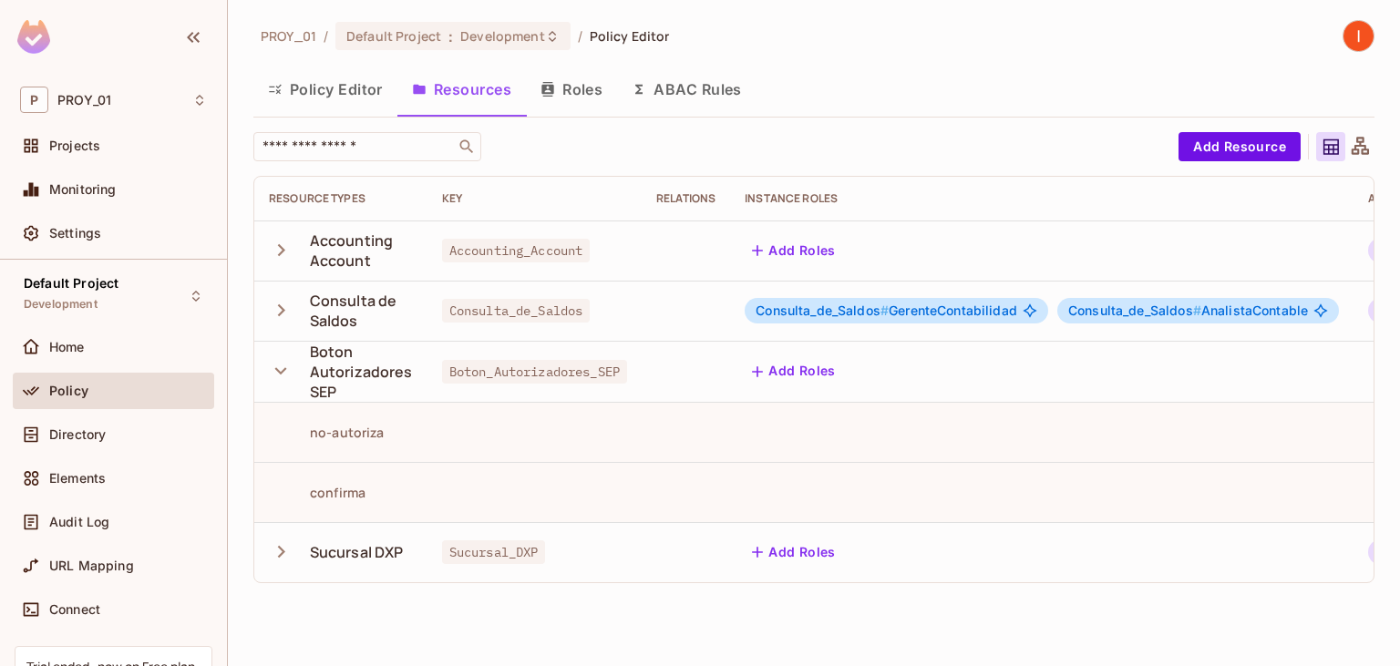
click at [281, 381] on icon "button" at bounding box center [281, 371] width 25 height 25
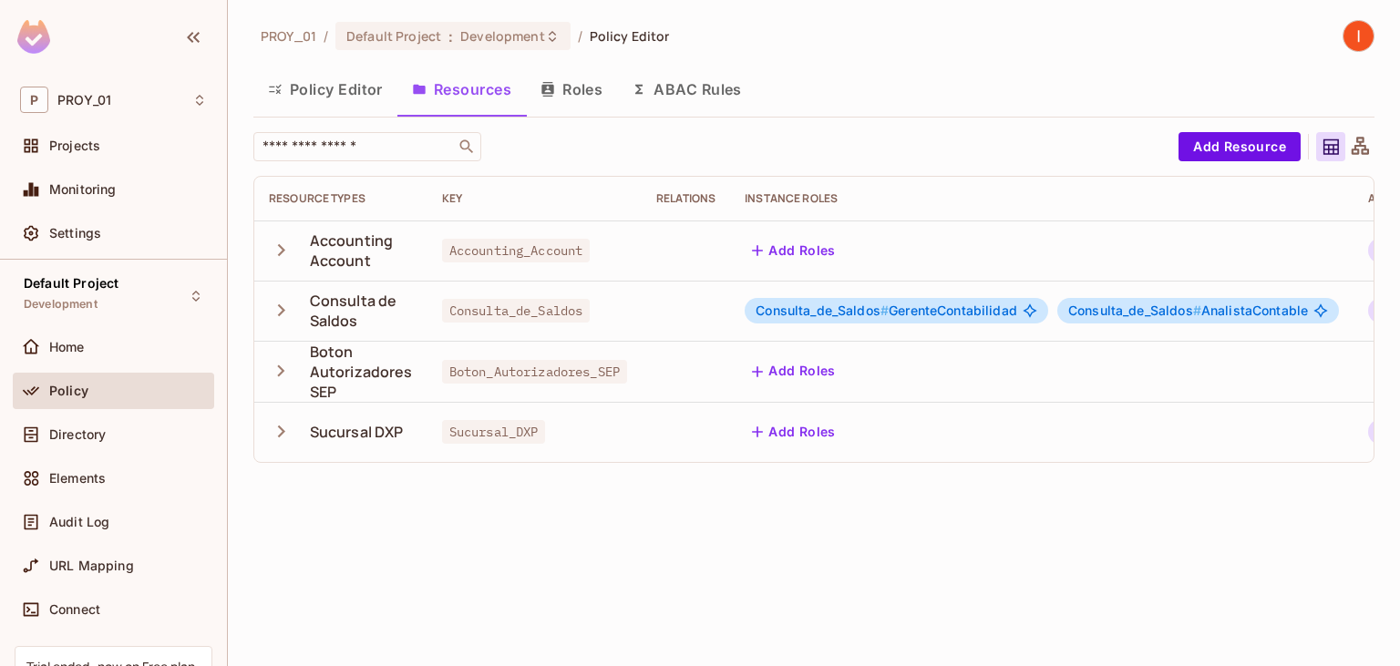
click at [275, 370] on icon "button" at bounding box center [281, 371] width 25 height 25
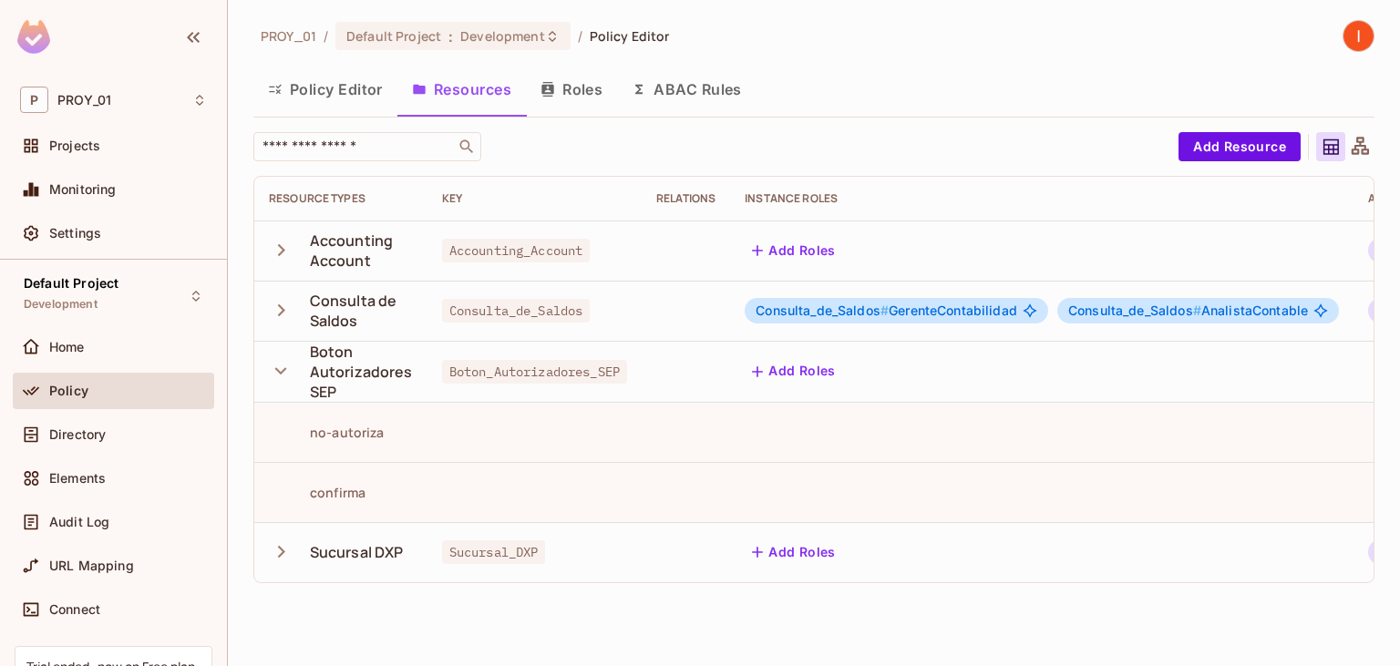
click at [280, 375] on icon "button" at bounding box center [281, 371] width 25 height 25
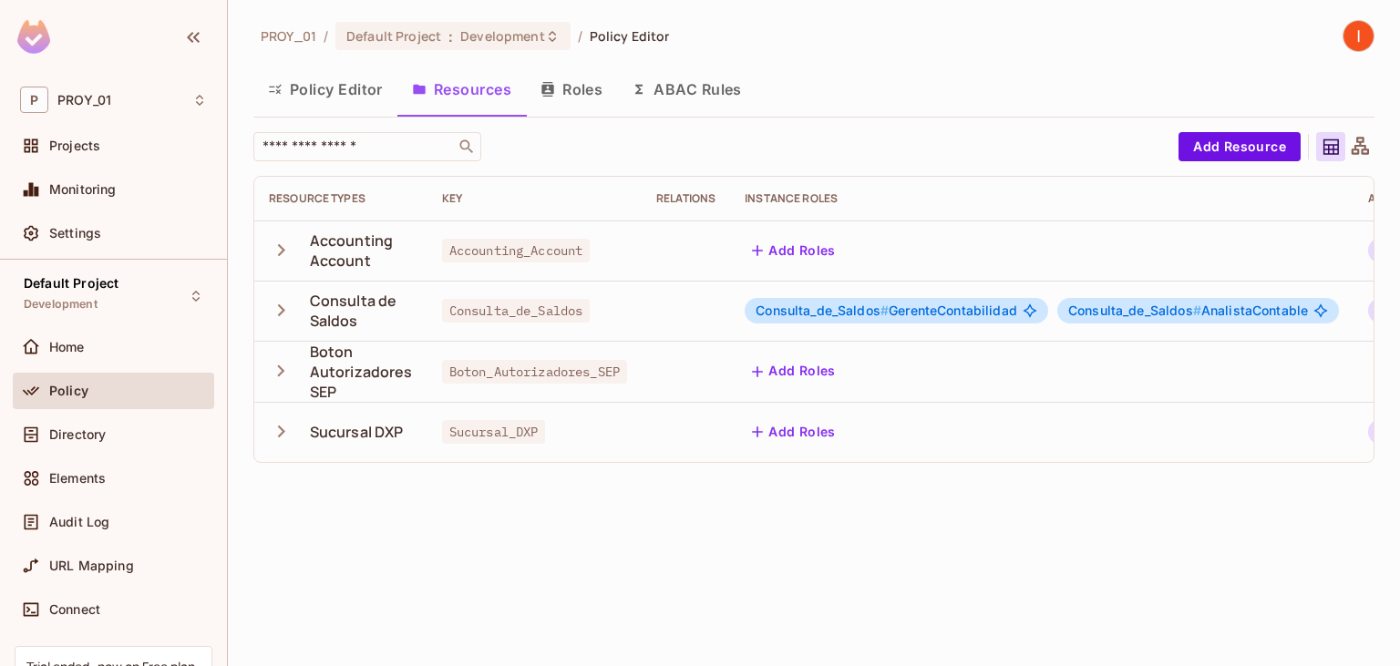
click at [489, 527] on div "PROY_01 / Default Project : Development / Policy Editor Policy Editor Resources…" at bounding box center [814, 333] width 1172 height 666
click at [344, 96] on button "Policy Editor" at bounding box center [325, 90] width 144 height 46
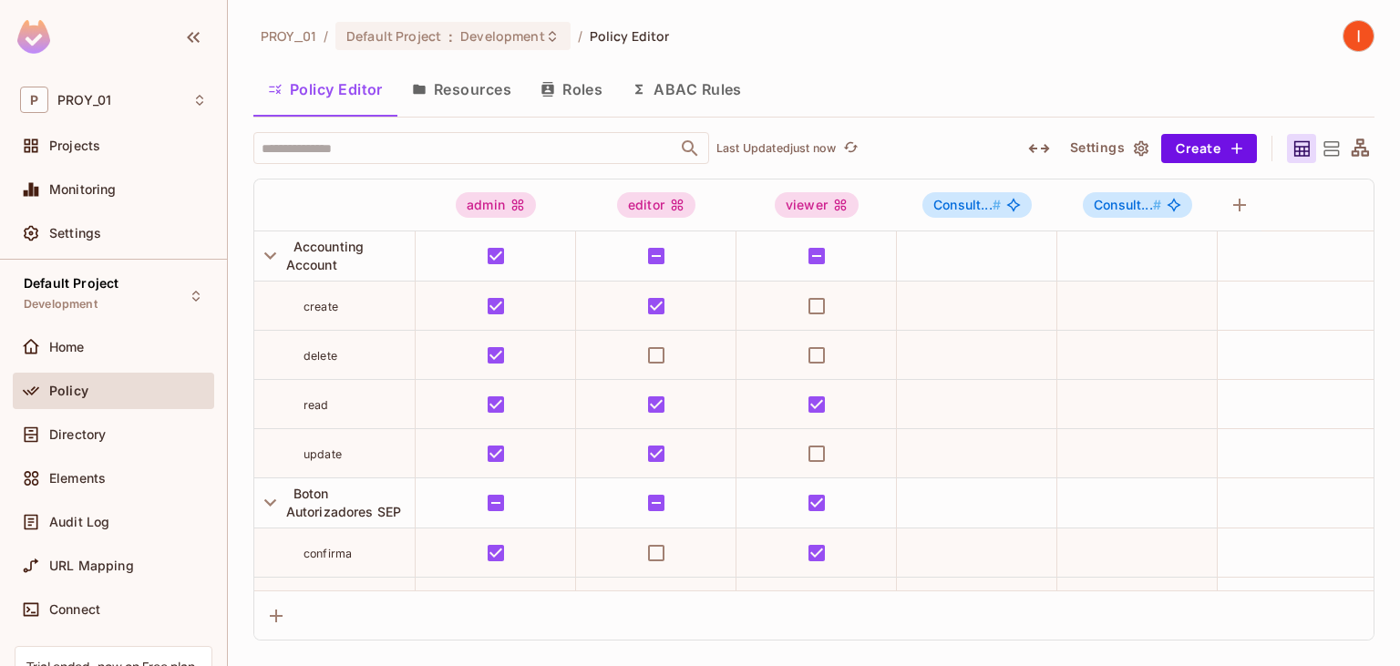
click at [457, 93] on button "Resources" at bounding box center [461, 90] width 128 height 46
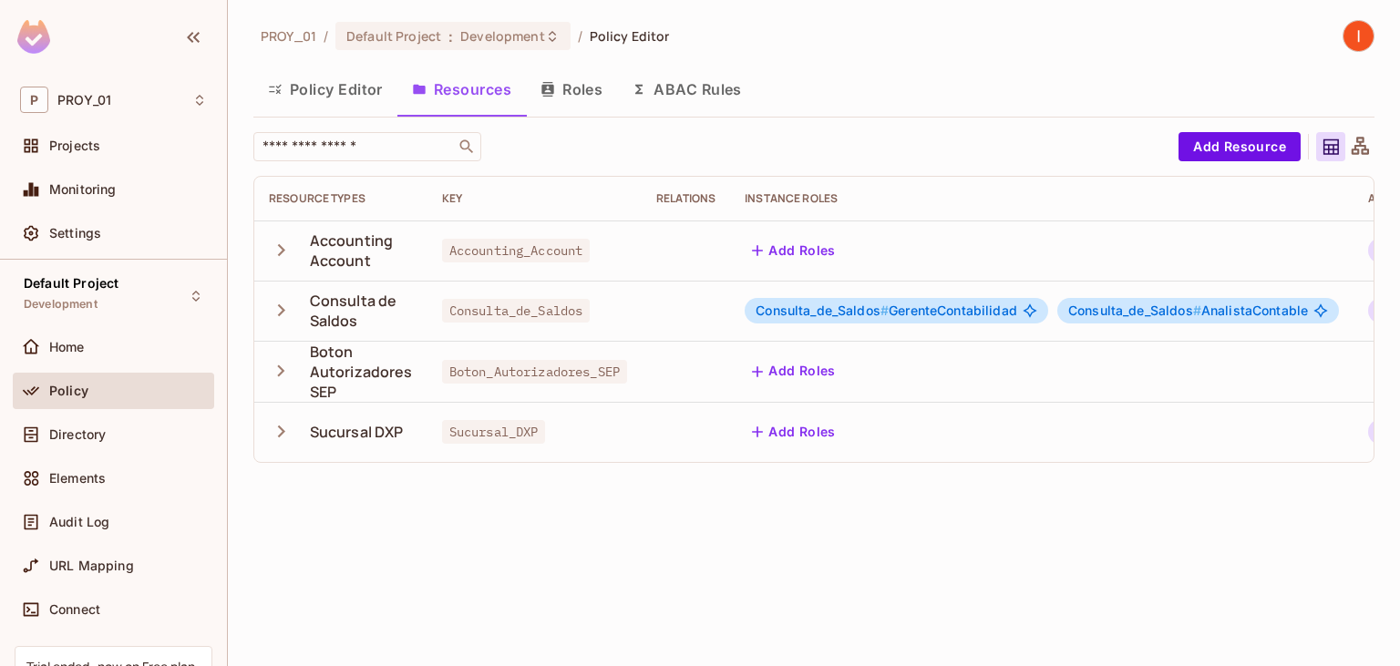
click at [733, 87] on button "ABAC Rules" at bounding box center [686, 90] width 139 height 46
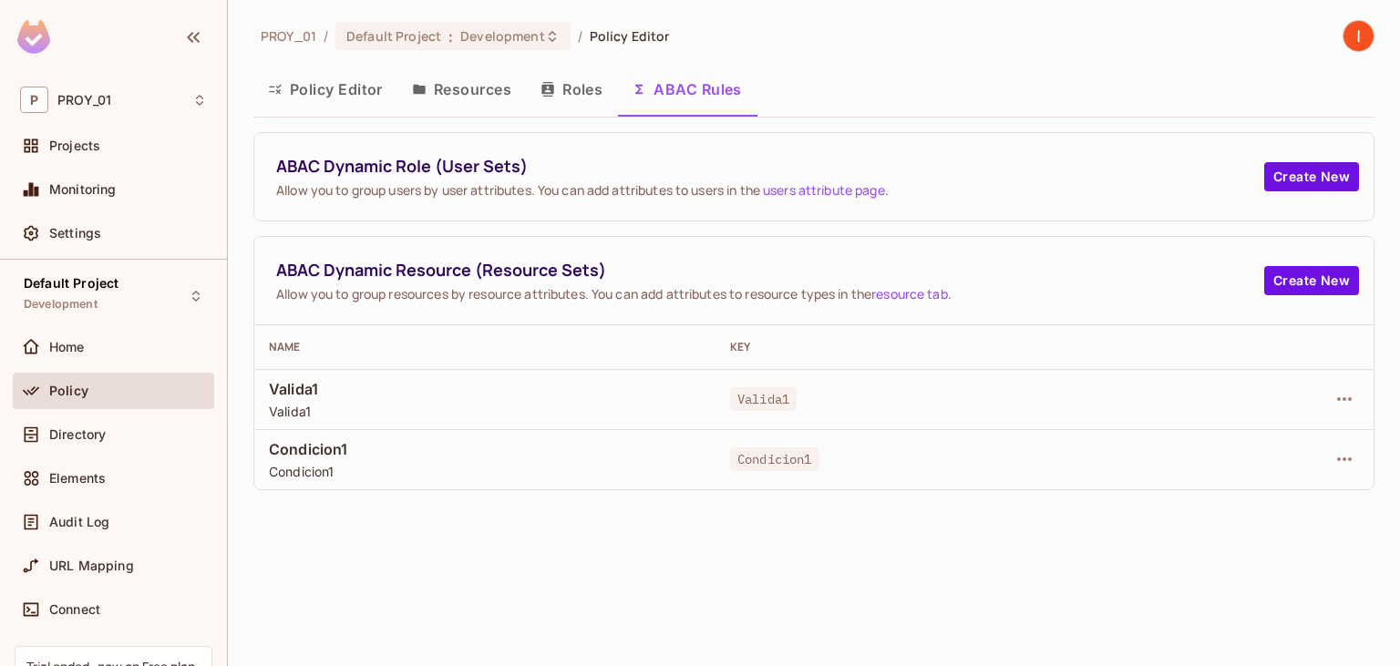
click at [564, 89] on button "Roles" at bounding box center [571, 90] width 91 height 46
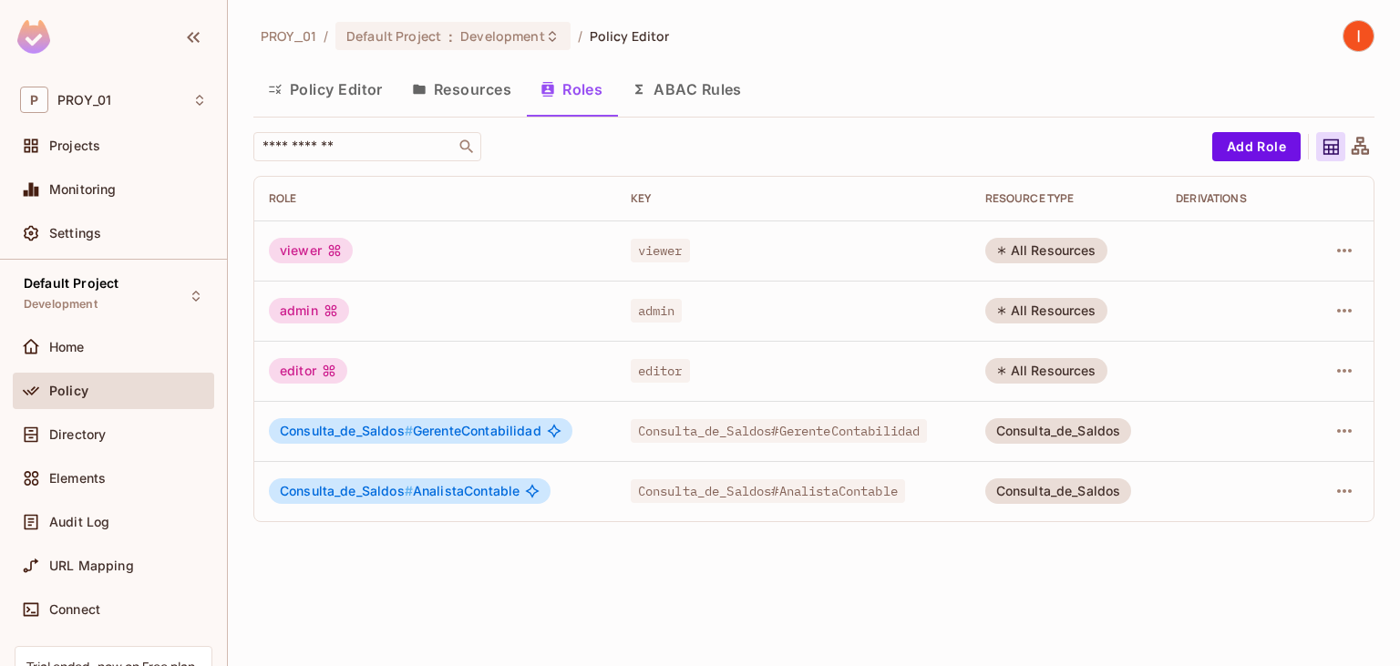
click at [464, 94] on button "Resources" at bounding box center [461, 90] width 128 height 46
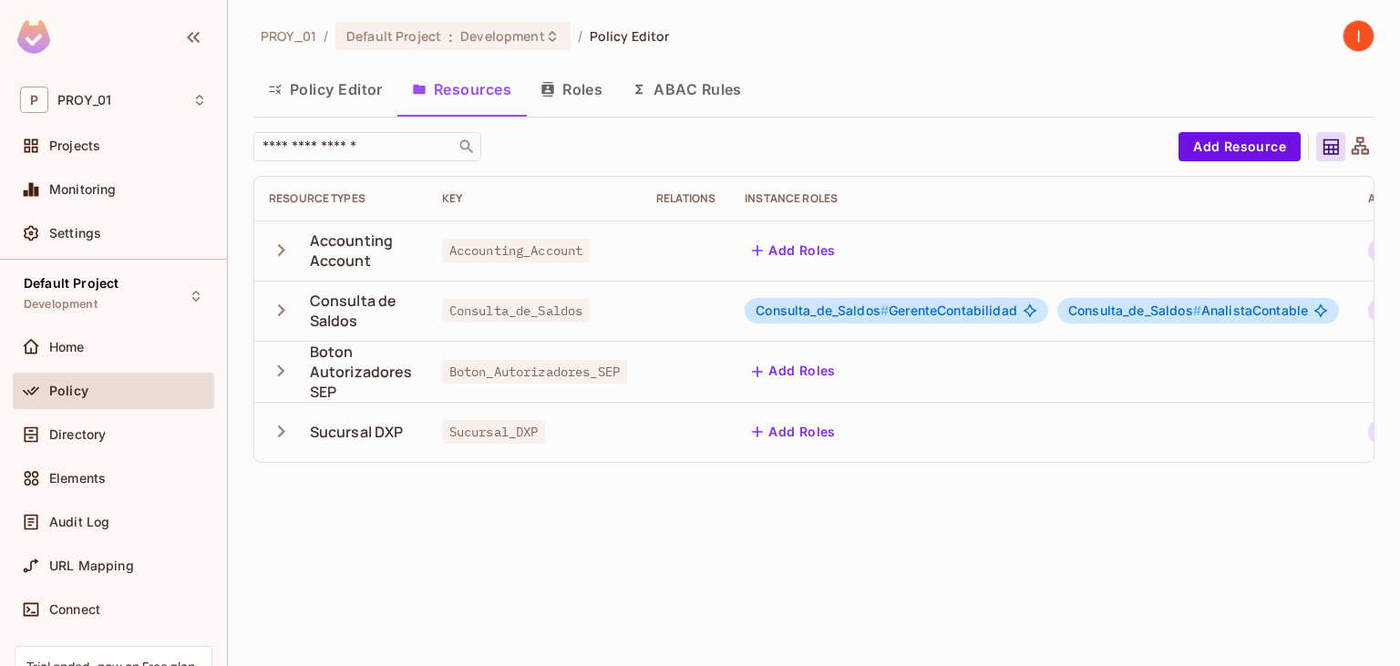
click at [328, 99] on button "Policy Editor" at bounding box center [325, 90] width 144 height 46
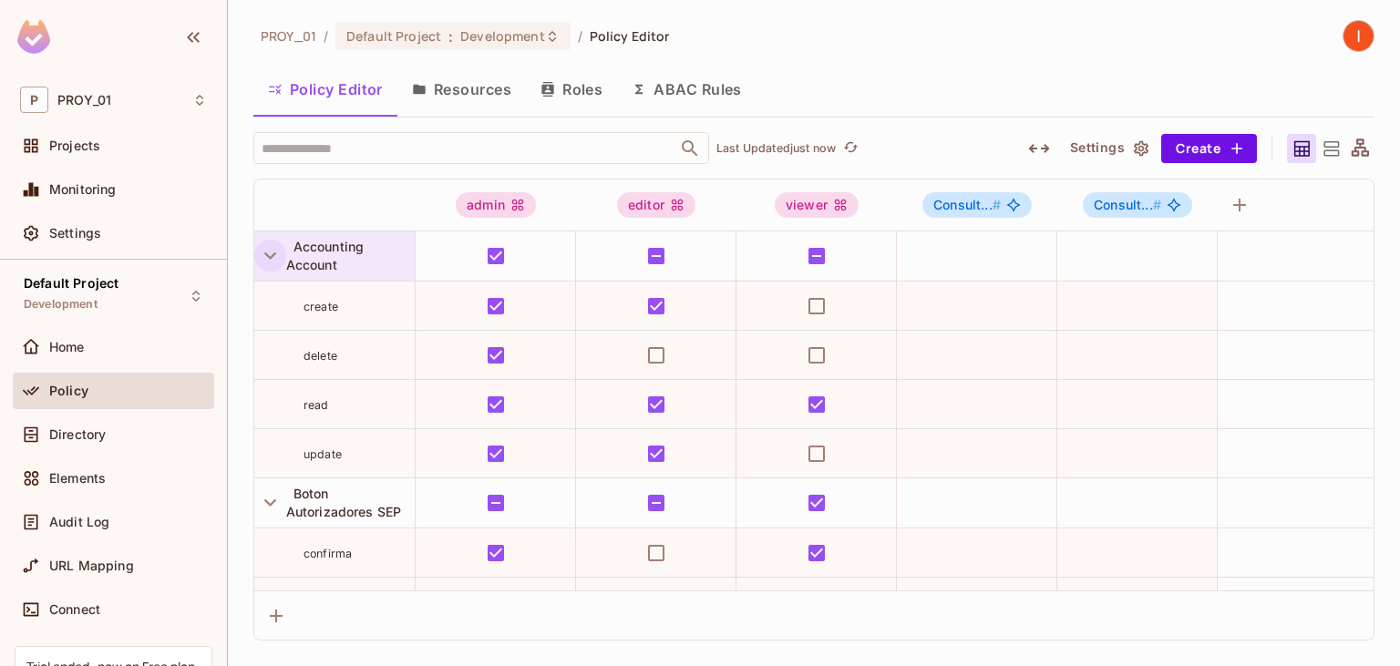
click at [273, 255] on icon "button" at bounding box center [270, 255] width 12 height 7
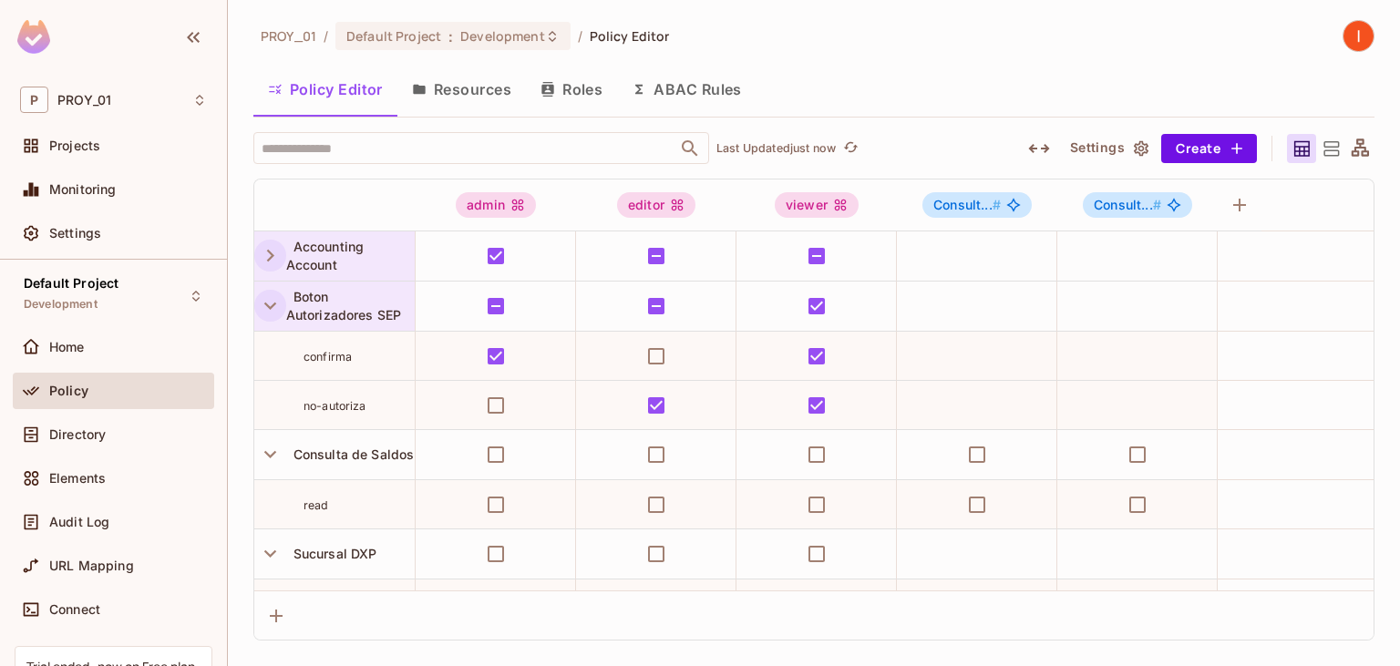
click at [272, 304] on icon "button" at bounding box center [270, 305] width 25 height 25
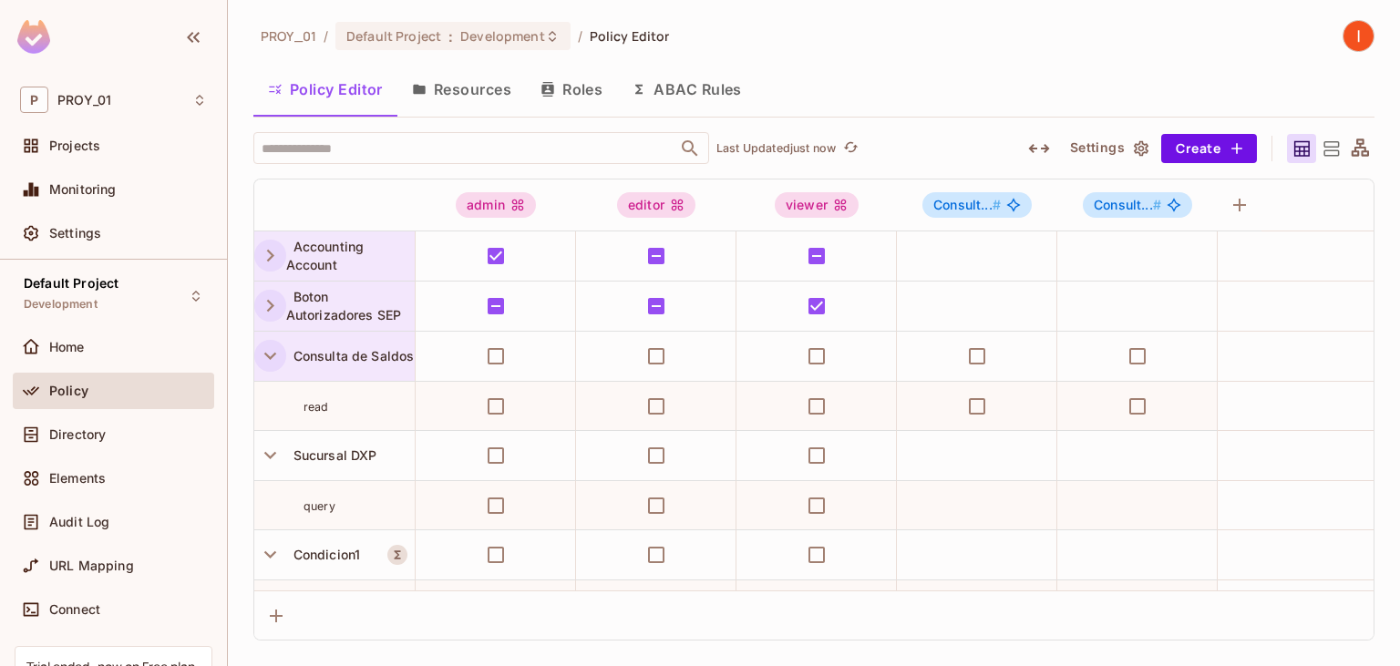
click at [270, 348] on icon "button" at bounding box center [270, 356] width 25 height 25
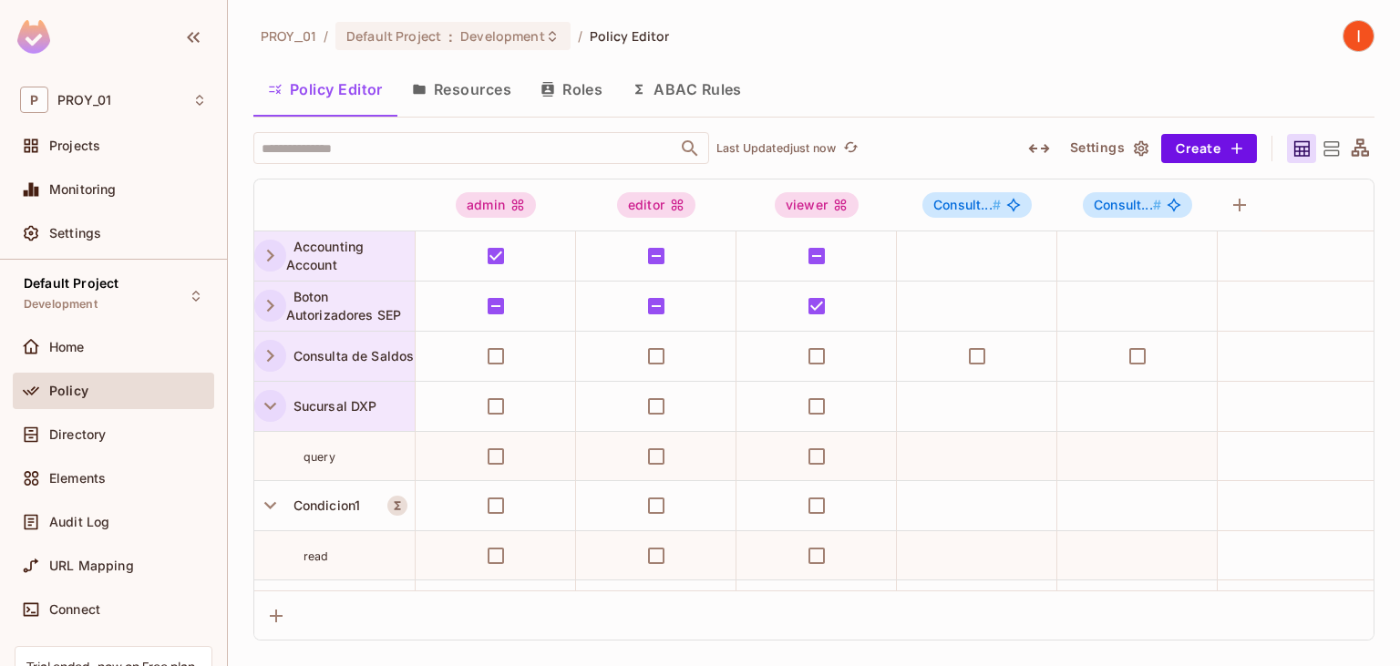
click at [265, 405] on icon "button" at bounding box center [270, 406] width 25 height 25
click at [267, 446] on icon "button" at bounding box center [270, 456] width 25 height 25
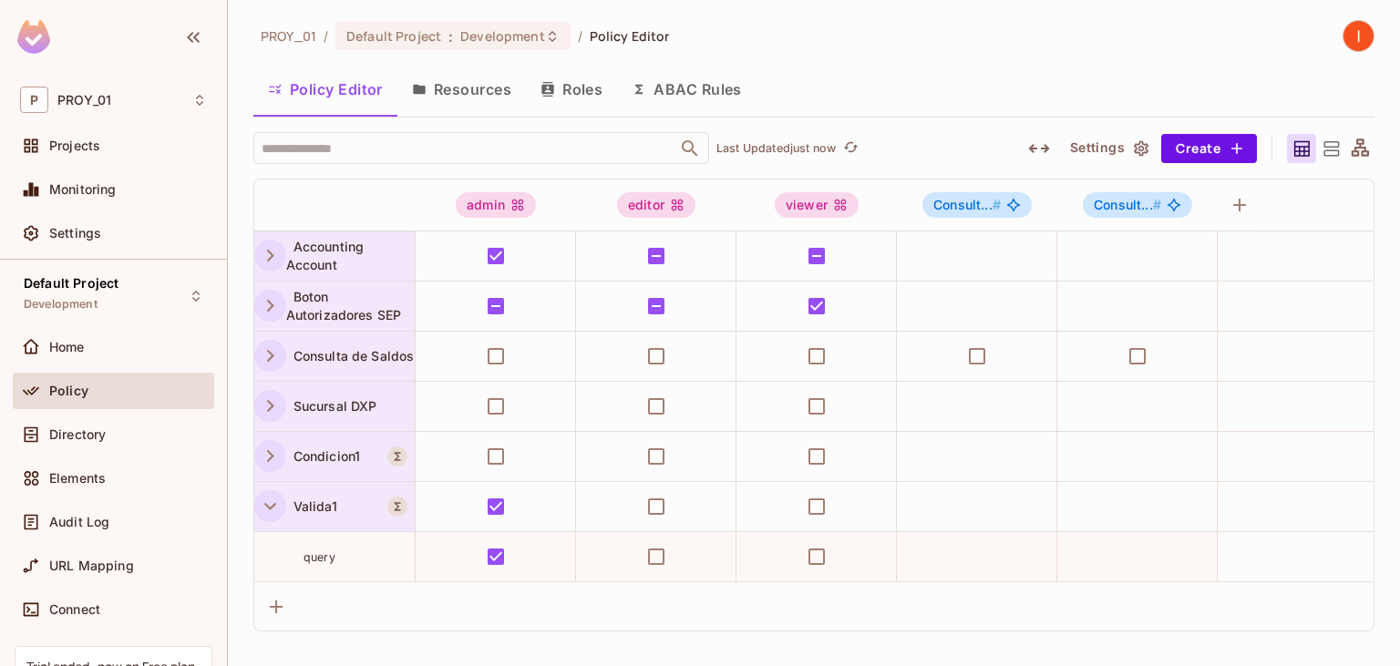
click at [265, 498] on icon "button" at bounding box center [270, 506] width 25 height 25
click at [1327, 148] on icon at bounding box center [1330, 149] width 23 height 23
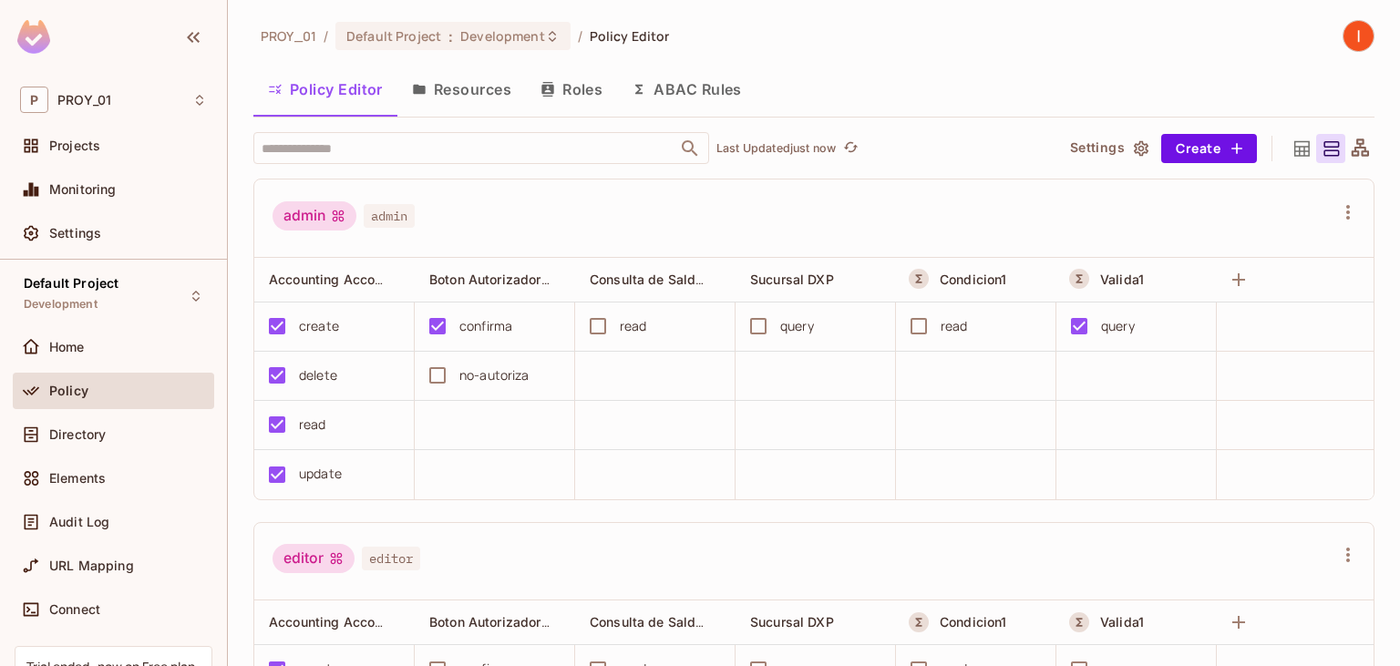
click at [1327, 148] on icon at bounding box center [1330, 149] width 23 height 23
click at [1358, 149] on icon at bounding box center [1360, 149] width 23 height 23
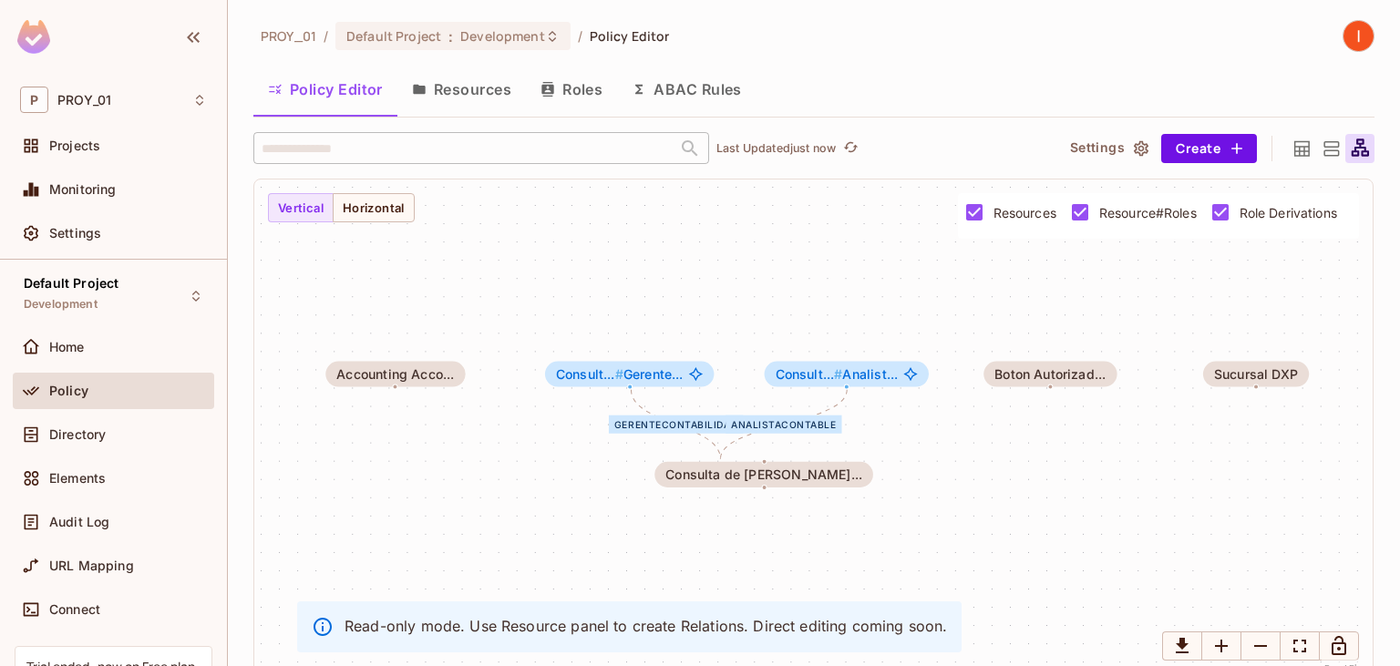
click at [1296, 150] on icon at bounding box center [1301, 147] width 15 height 15
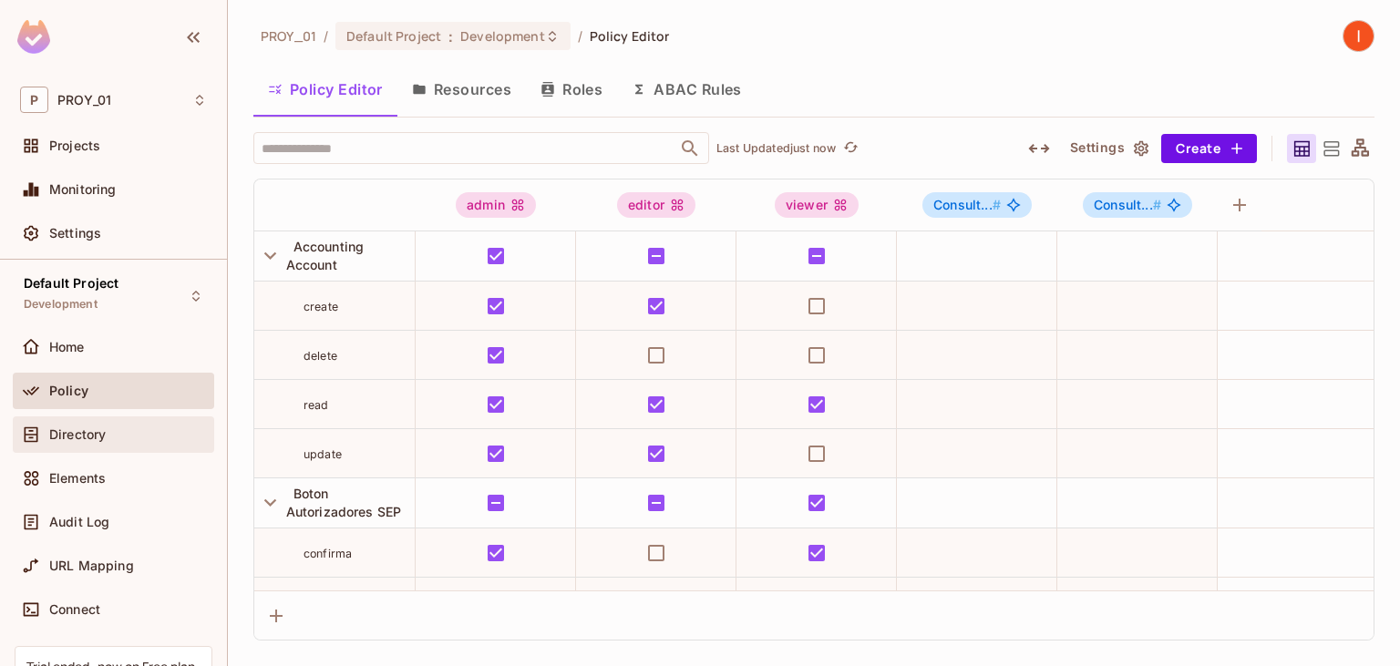
click at [94, 440] on span "Directory" at bounding box center [77, 434] width 56 height 15
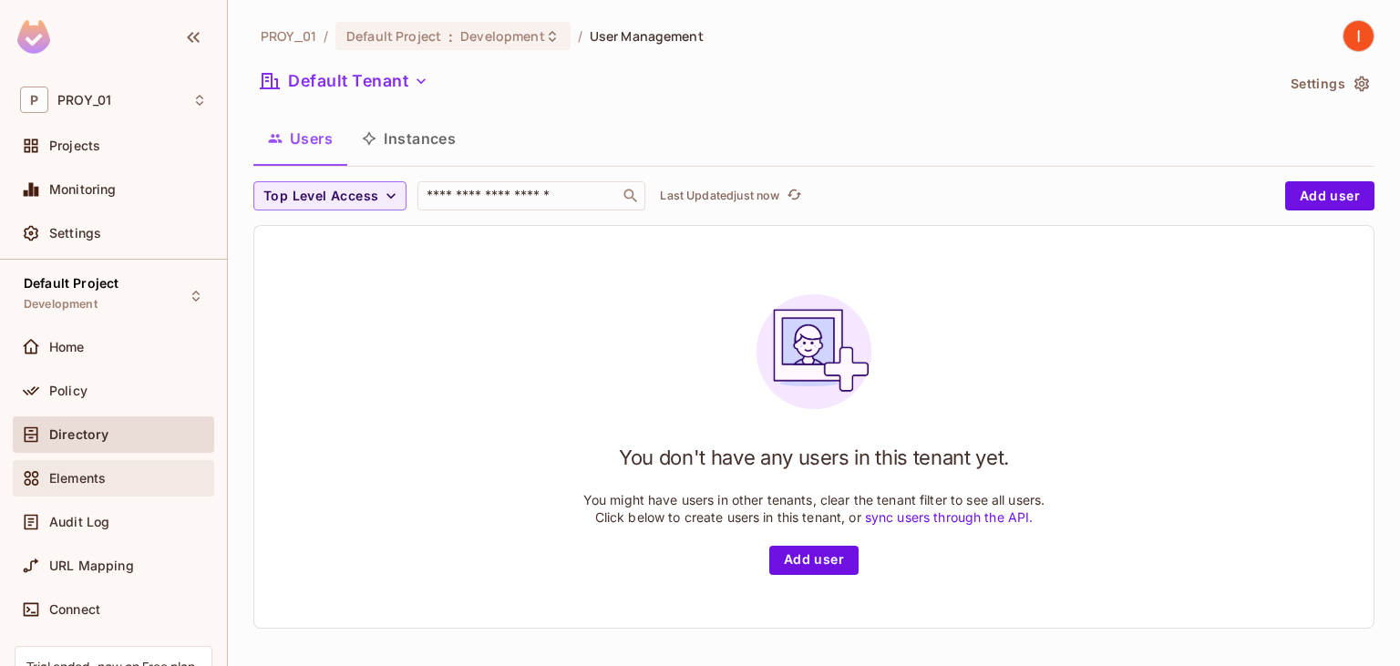
click at [82, 484] on span "Elements" at bounding box center [77, 478] width 56 height 15
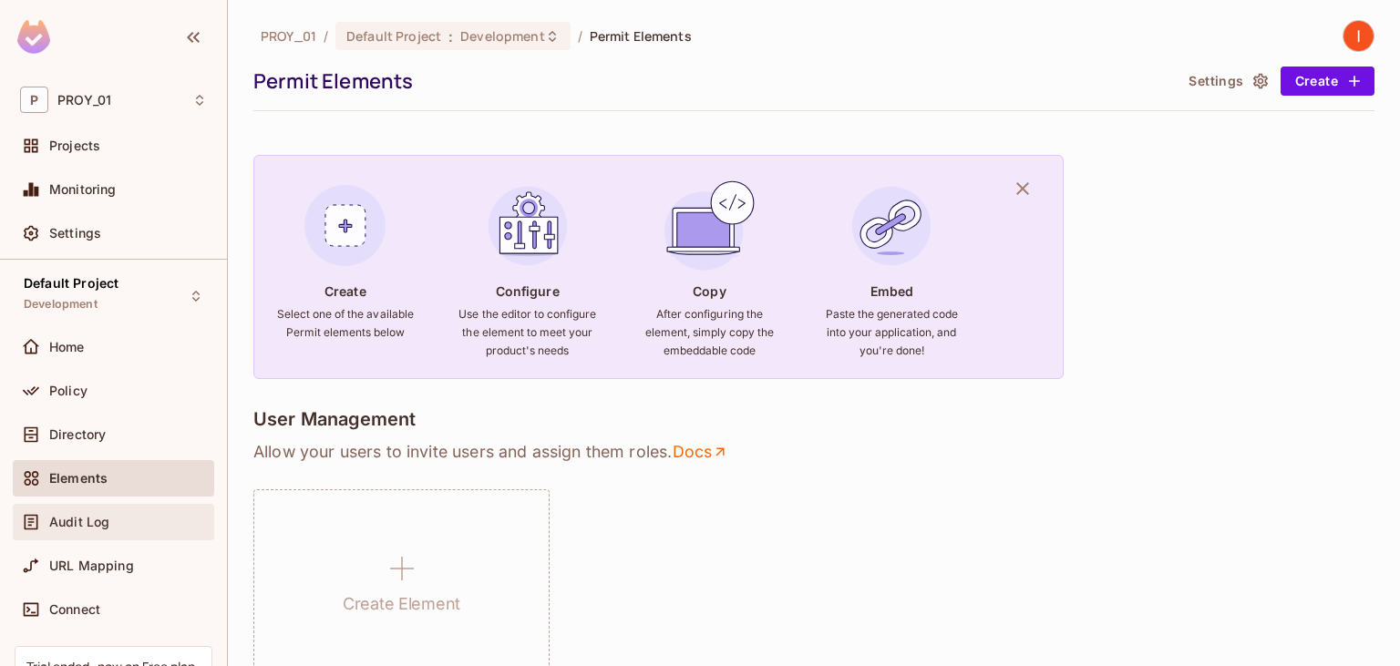
click at [72, 516] on span "Audit Log" at bounding box center [79, 522] width 60 height 15
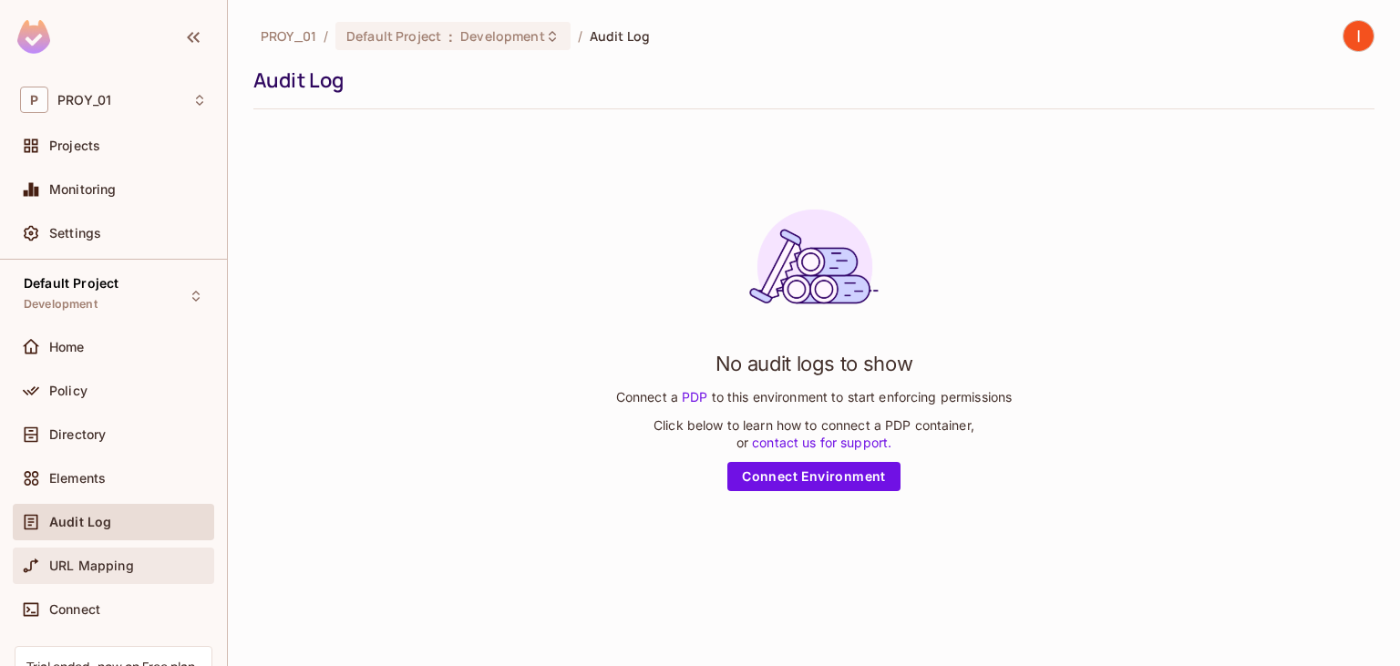
click at [84, 550] on div "URL Mapping" at bounding box center [113, 566] width 201 height 36
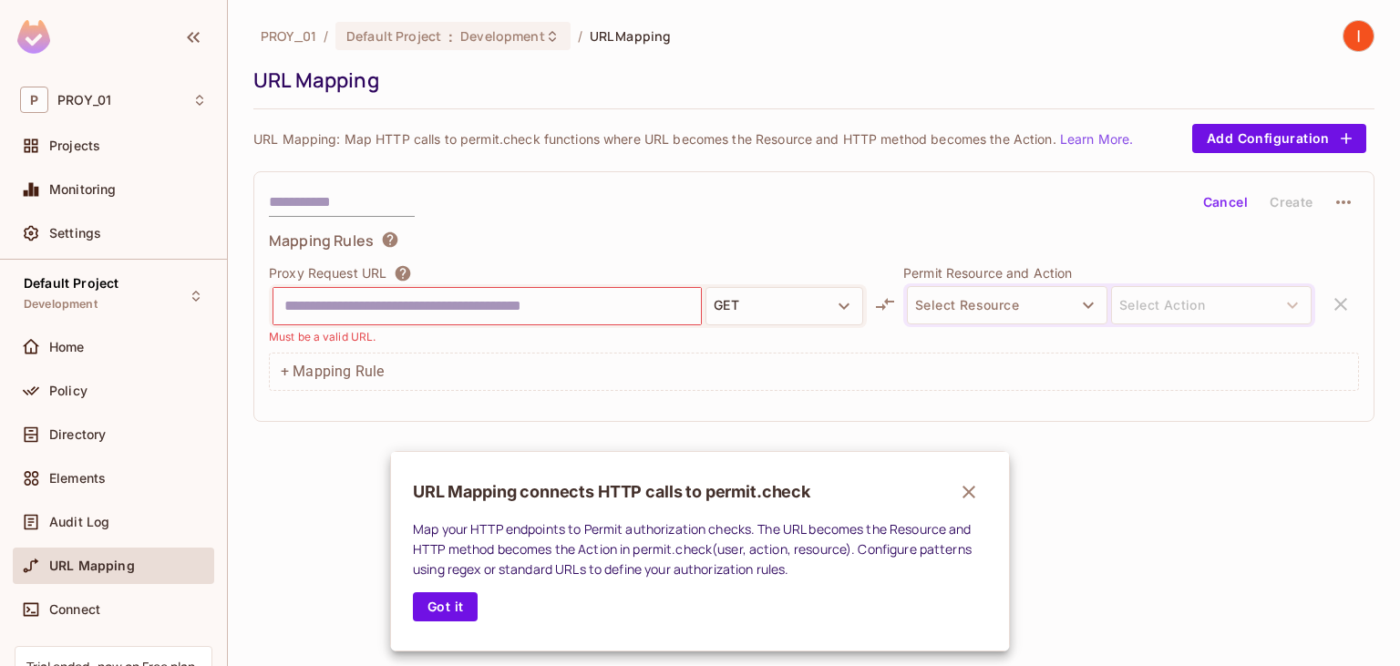
click at [669, 304] on div at bounding box center [700, 333] width 1400 height 666
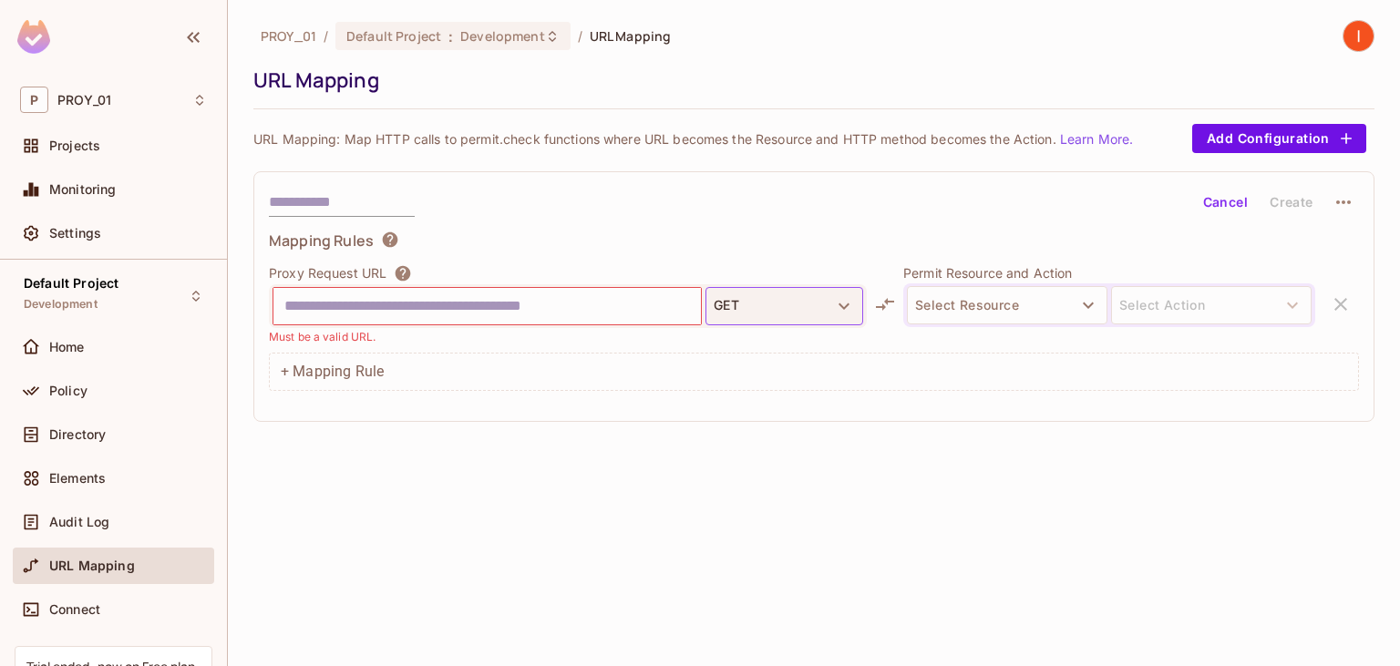
click at [855, 306] on button "GET" at bounding box center [784, 306] width 158 height 38
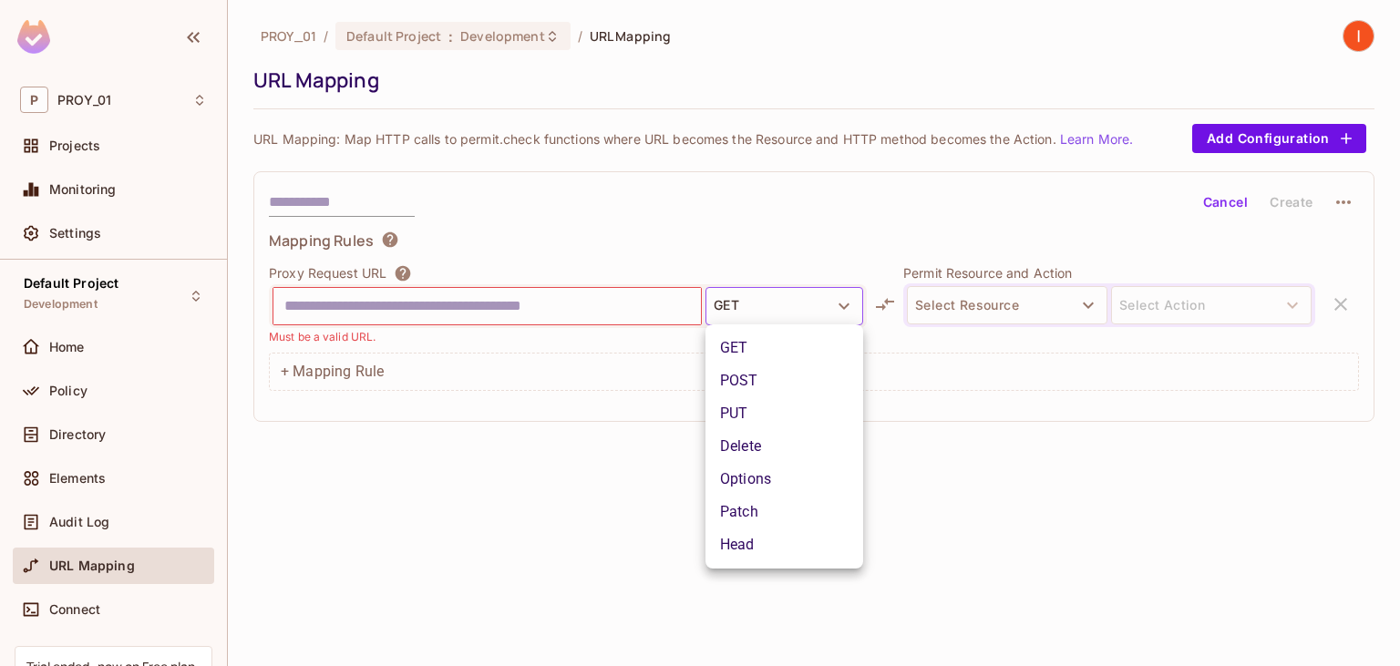
click at [1083, 523] on div at bounding box center [700, 333] width 1400 height 666
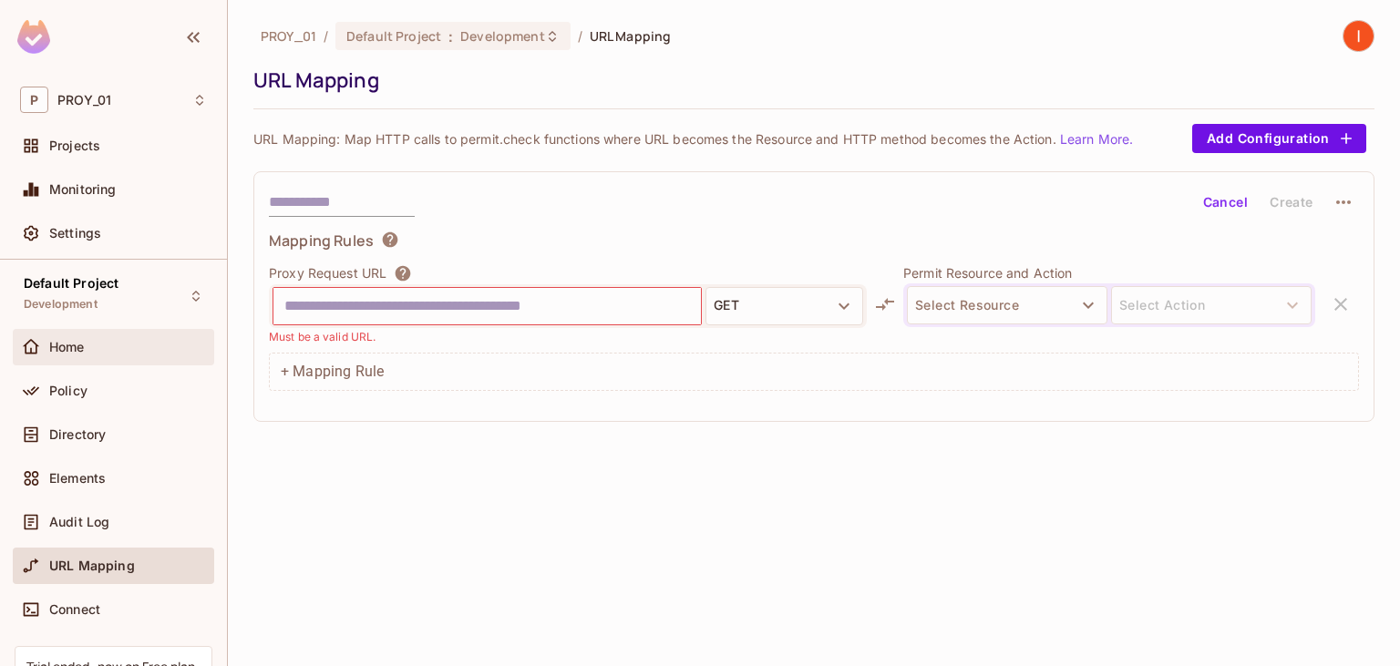
click at [64, 345] on span "Home" at bounding box center [67, 347] width 36 height 15
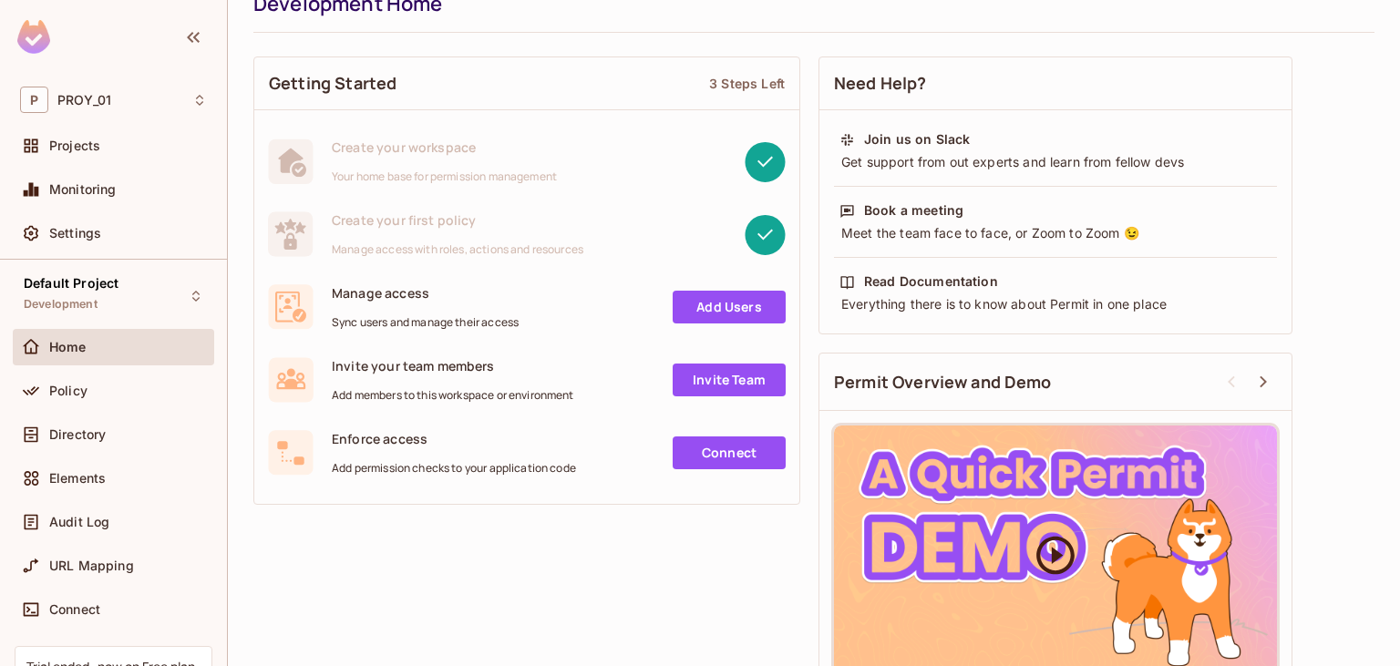
scroll to position [124, 0]
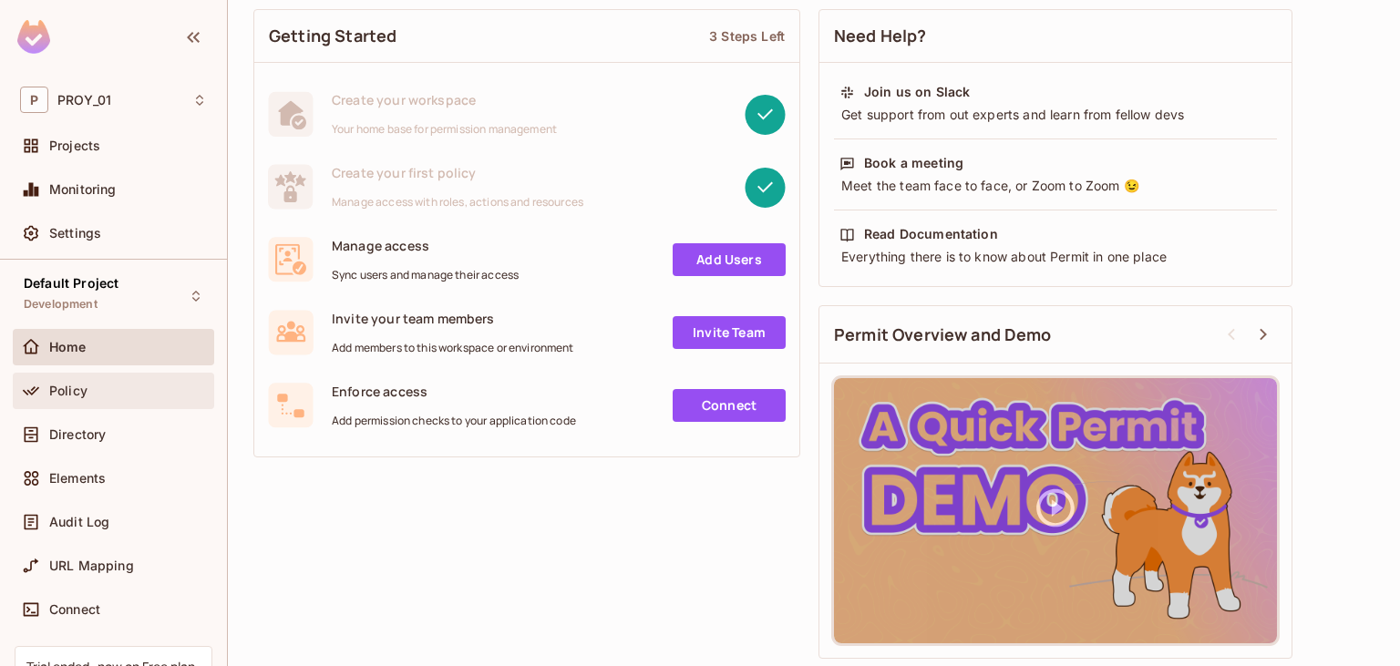
click at [86, 392] on span "Policy" at bounding box center [68, 391] width 38 height 15
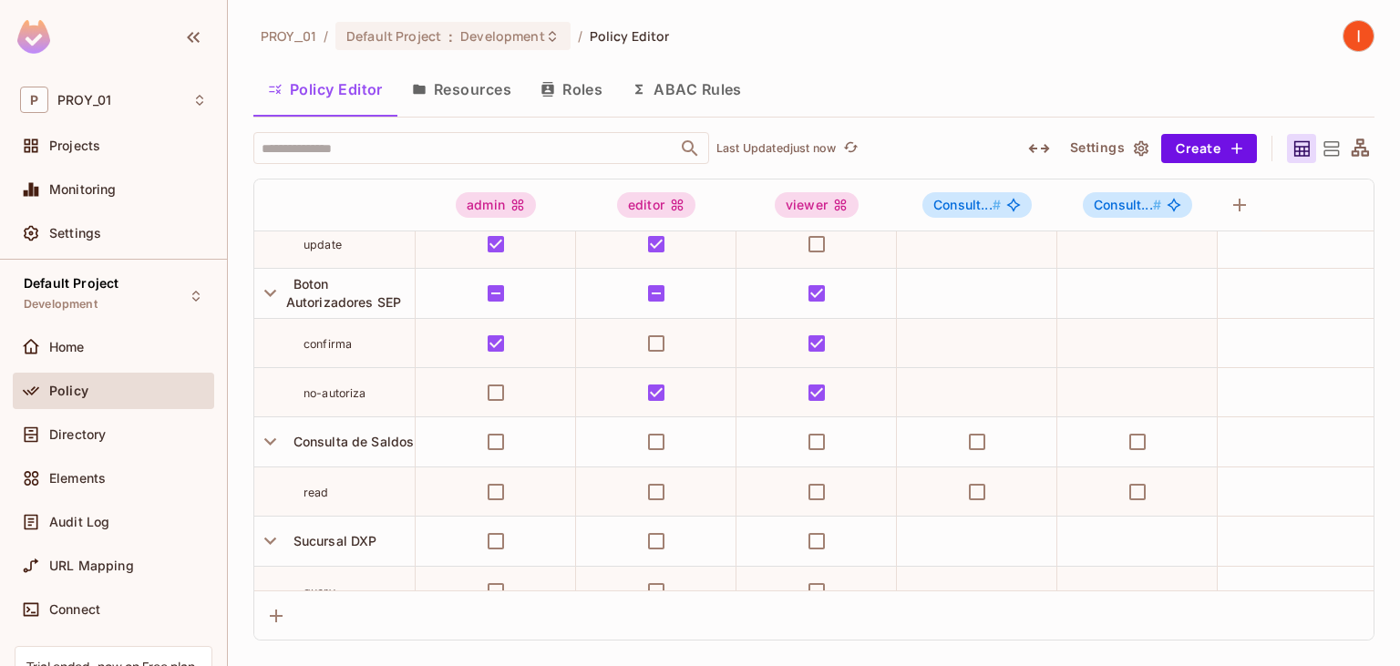
scroll to position [432, 0]
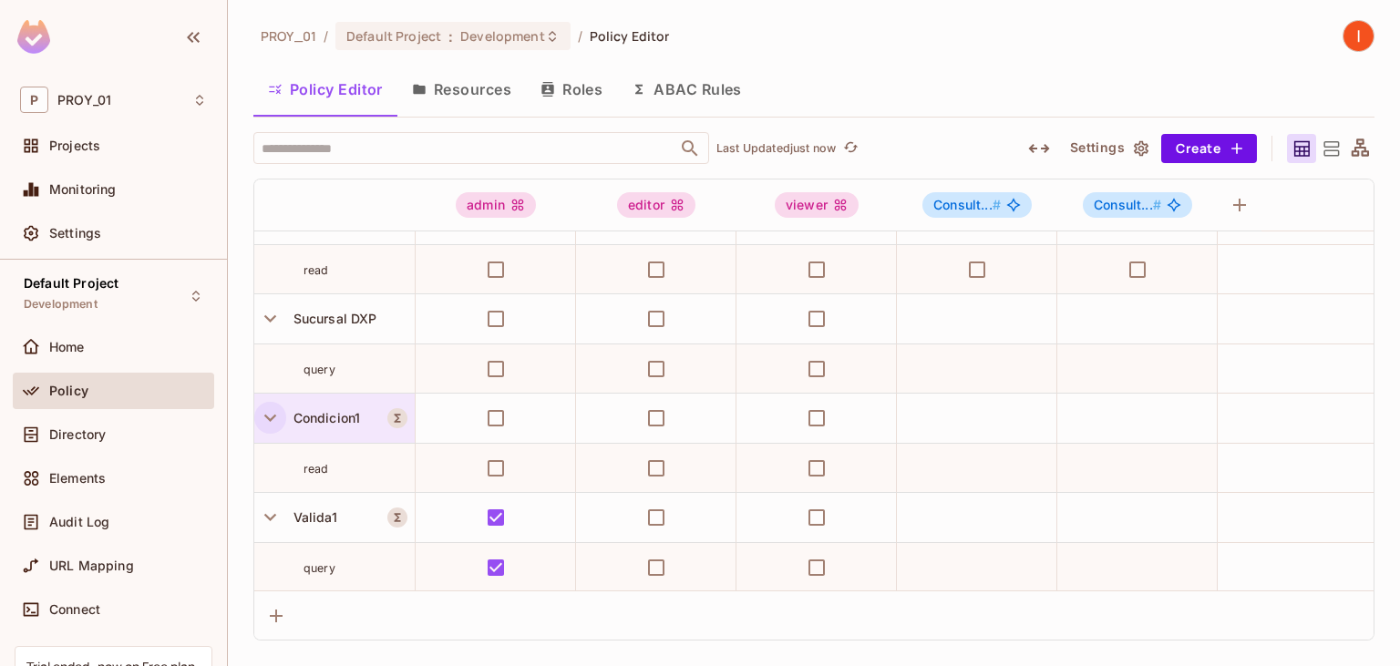
click at [275, 419] on icon "button" at bounding box center [270, 417] width 25 height 25
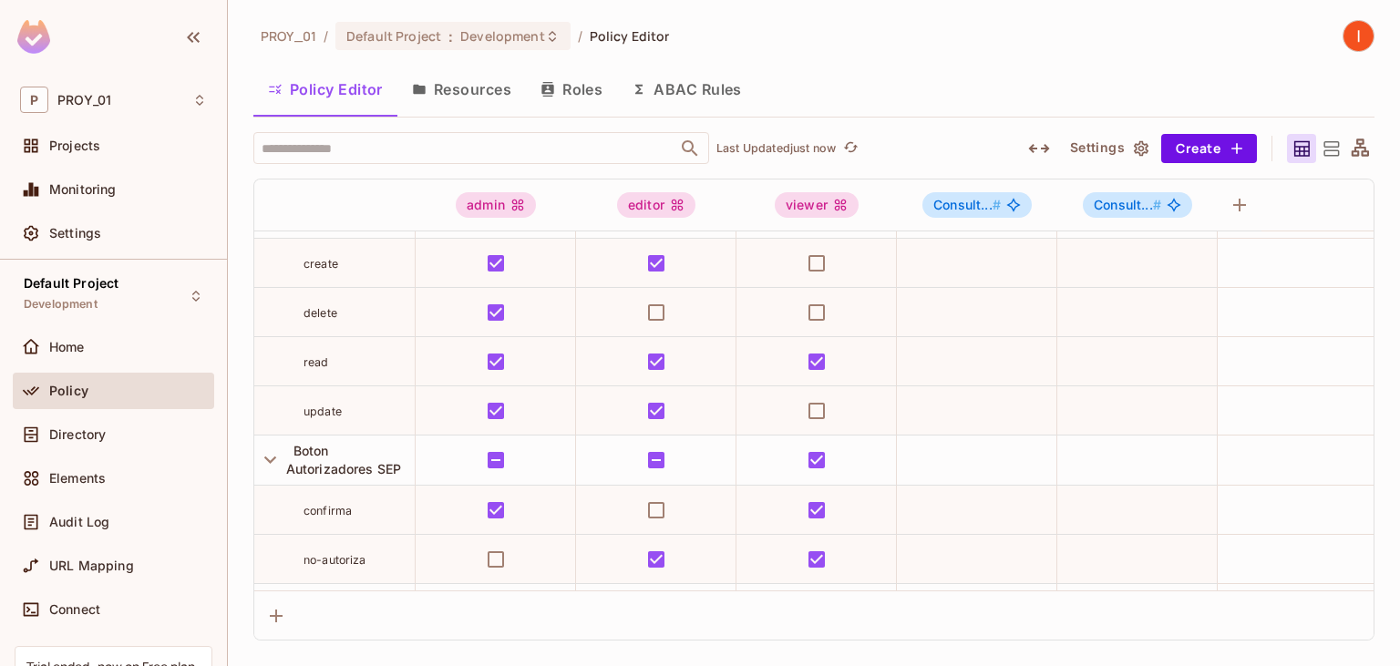
scroll to position [0, 0]
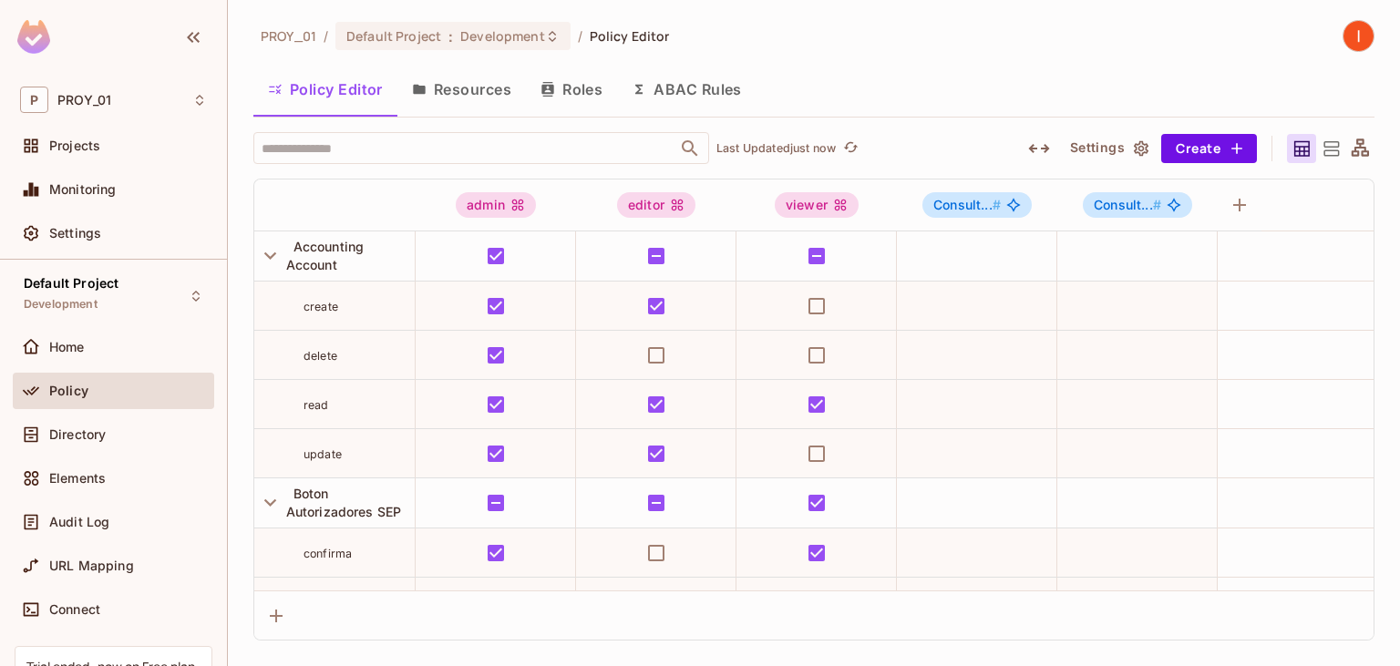
click at [453, 97] on button "Resources" at bounding box center [461, 90] width 128 height 46
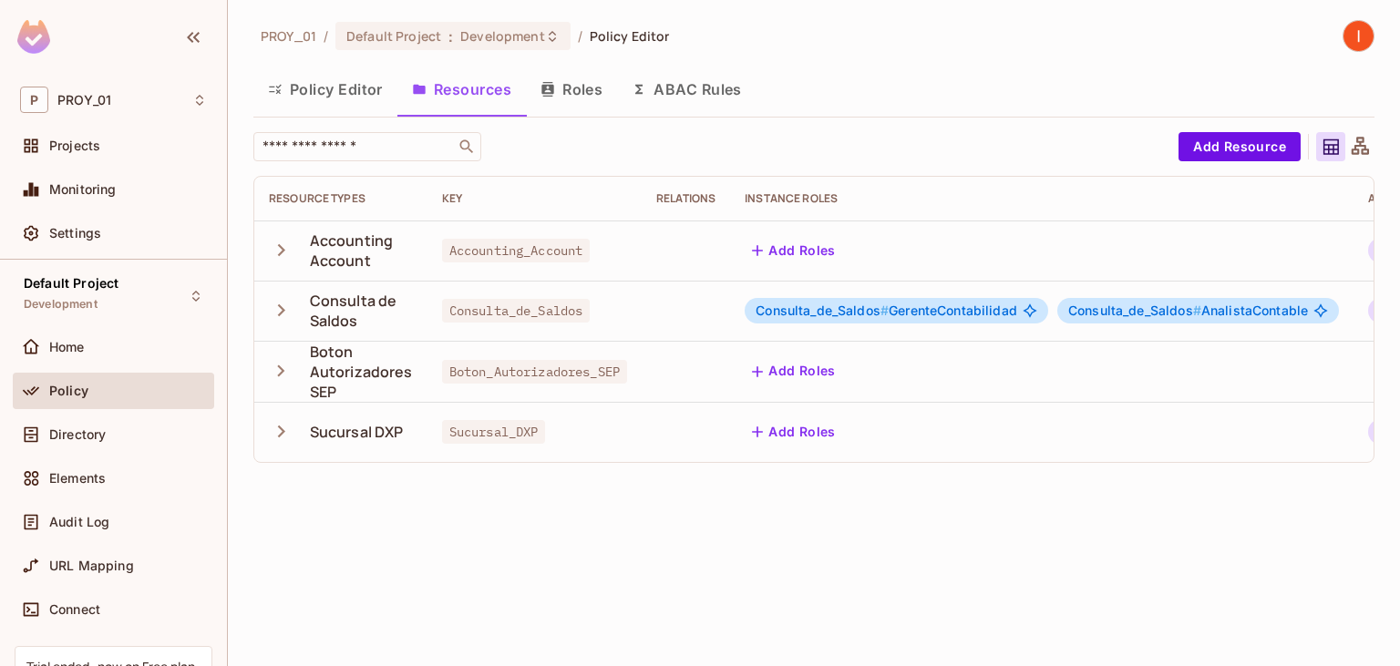
click at [290, 263] on button "button" at bounding box center [285, 250] width 32 height 39
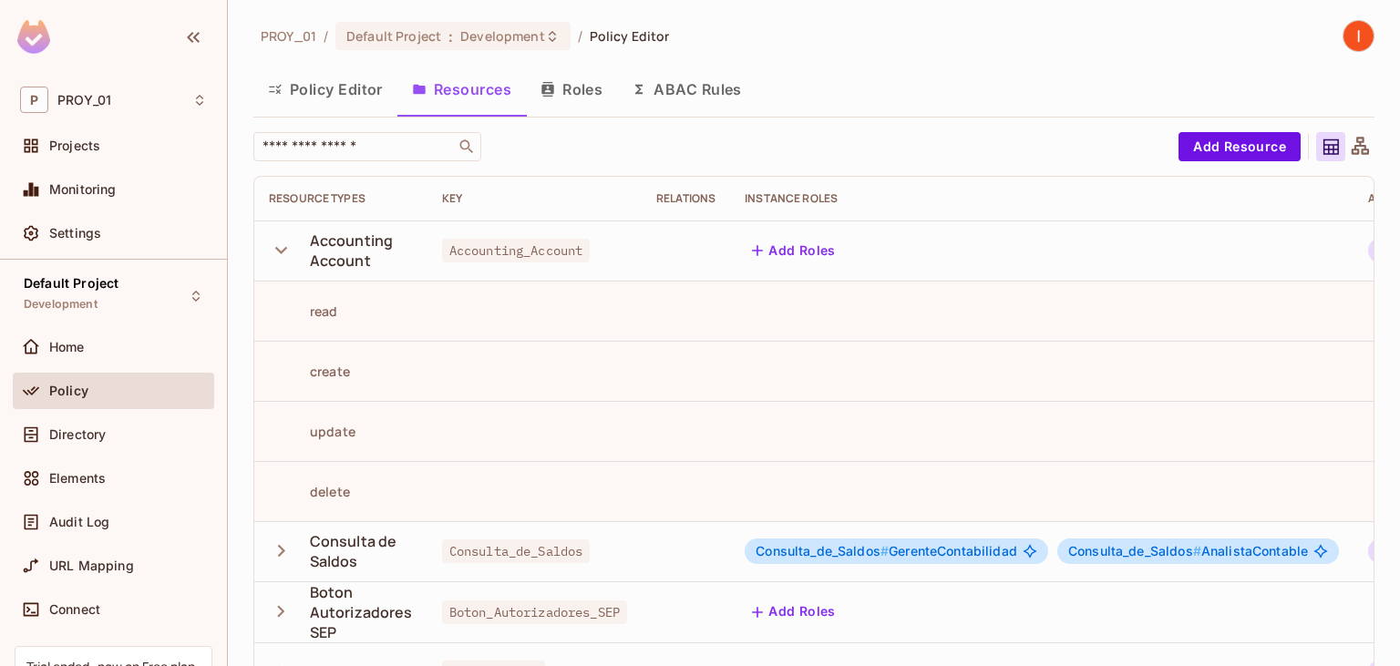
click at [280, 242] on icon "button" at bounding box center [281, 250] width 25 height 25
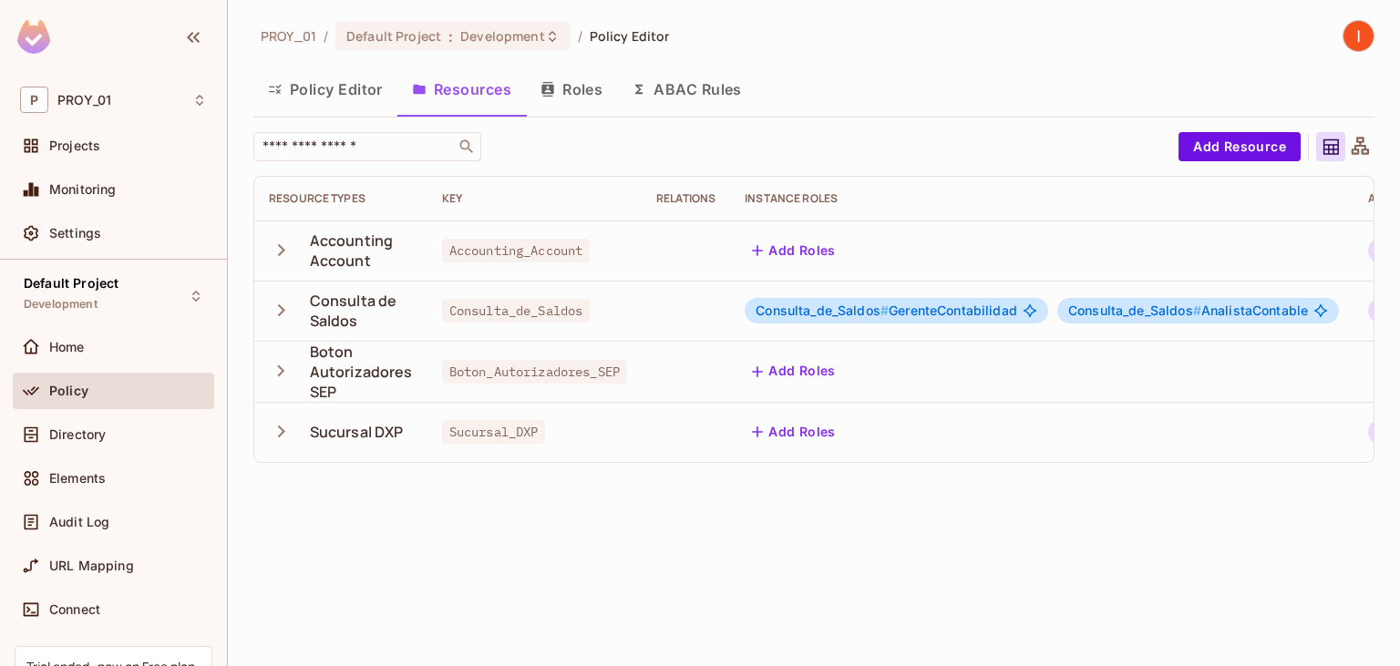
click at [312, 98] on button "Policy Editor" at bounding box center [325, 90] width 144 height 46
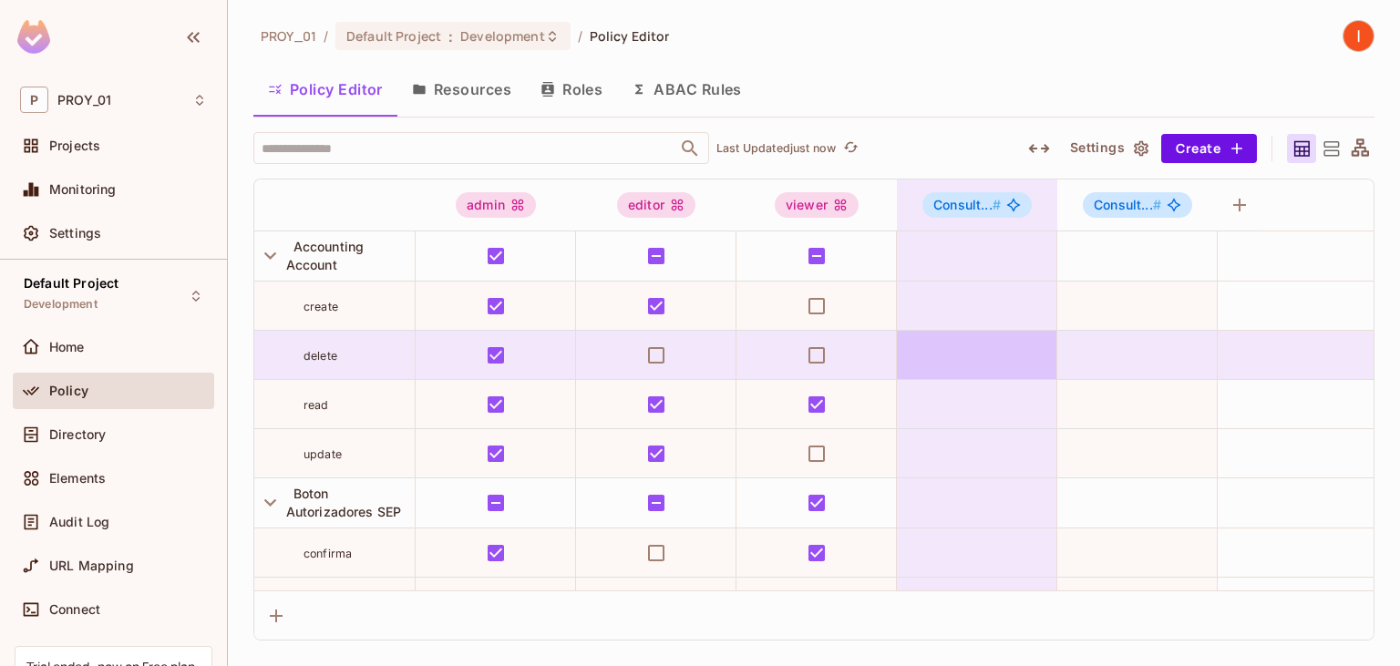
click at [966, 348] on td at bounding box center [977, 355] width 160 height 49
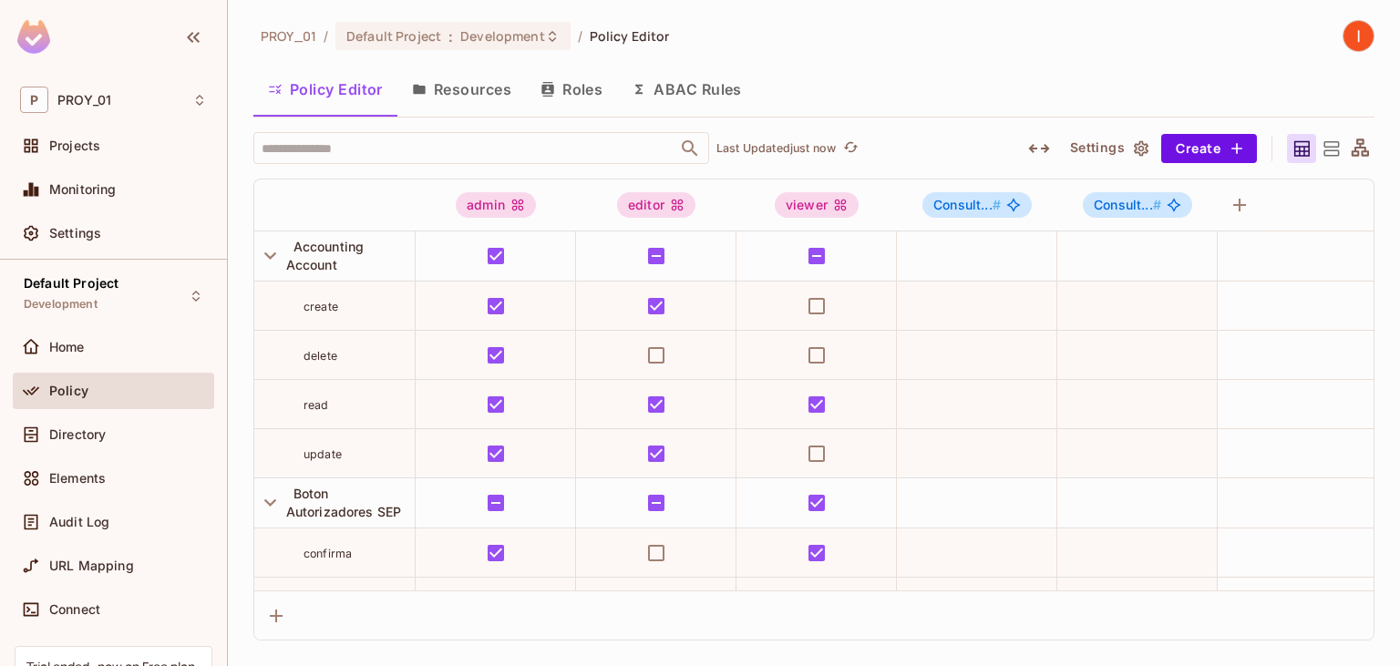
click at [1329, 148] on icon at bounding box center [1330, 149] width 23 height 23
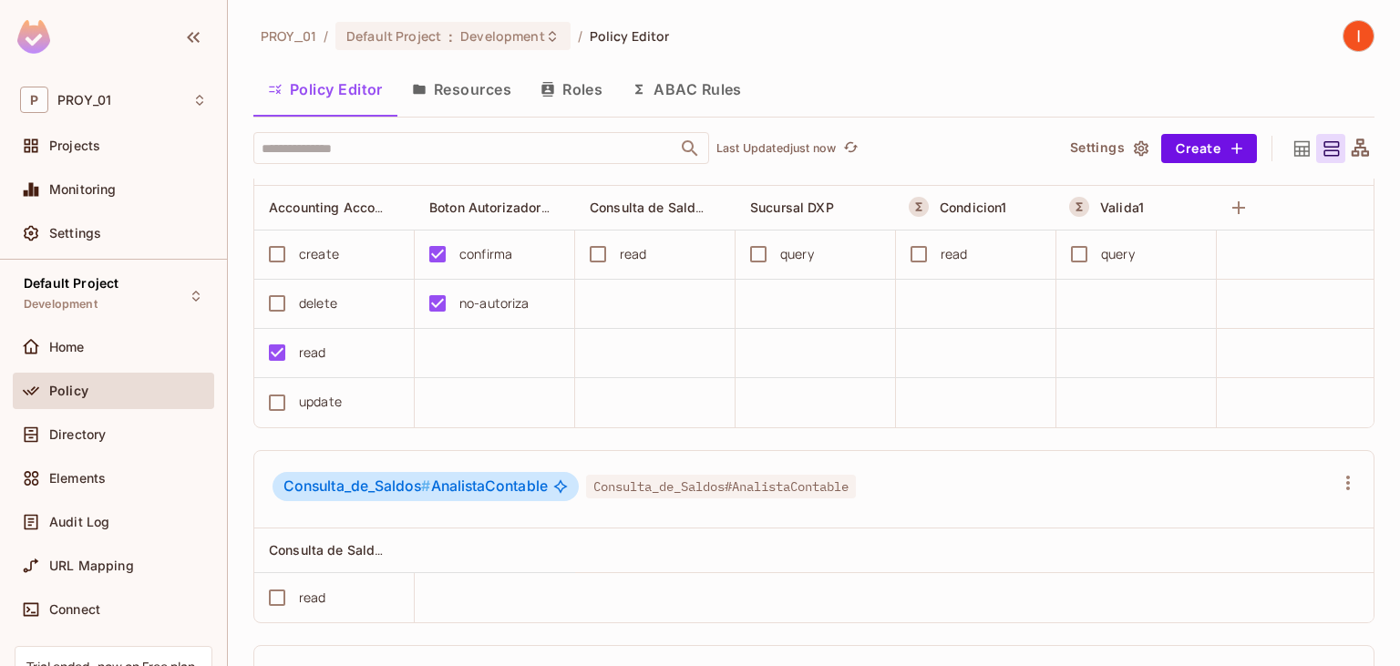
scroll to position [839, 0]
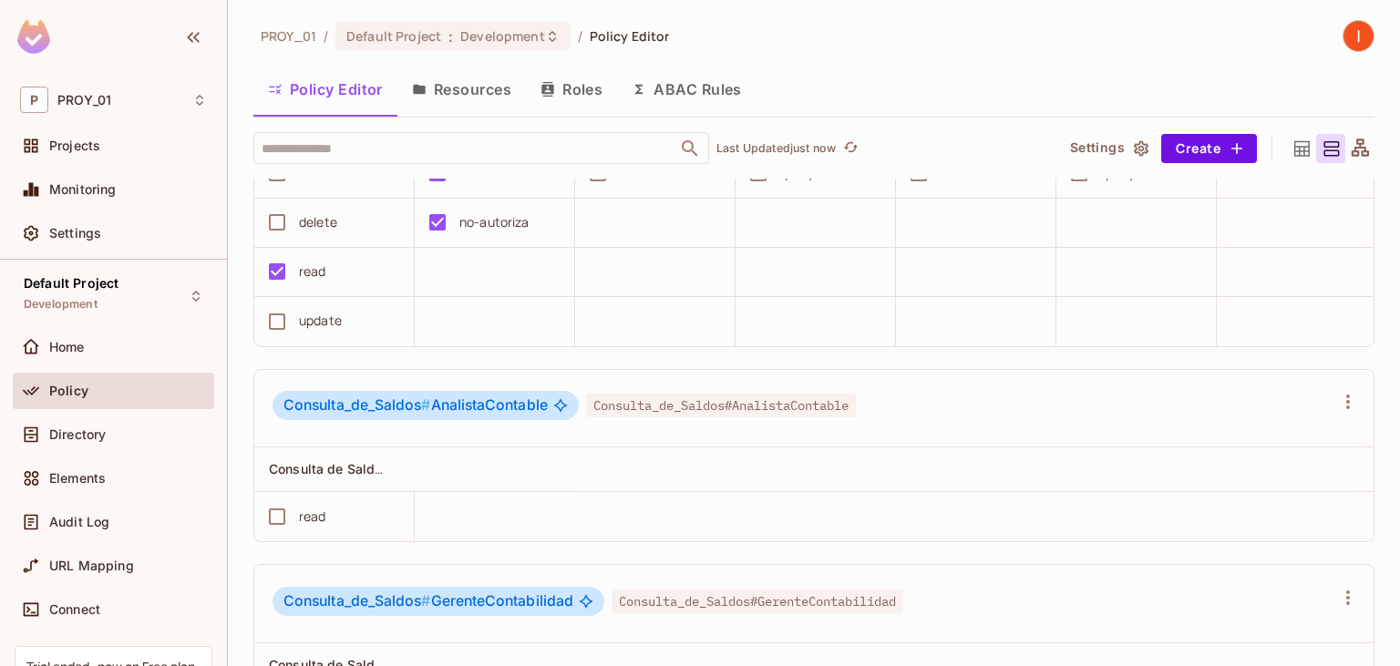
click at [1303, 148] on icon at bounding box center [1301, 147] width 15 height 15
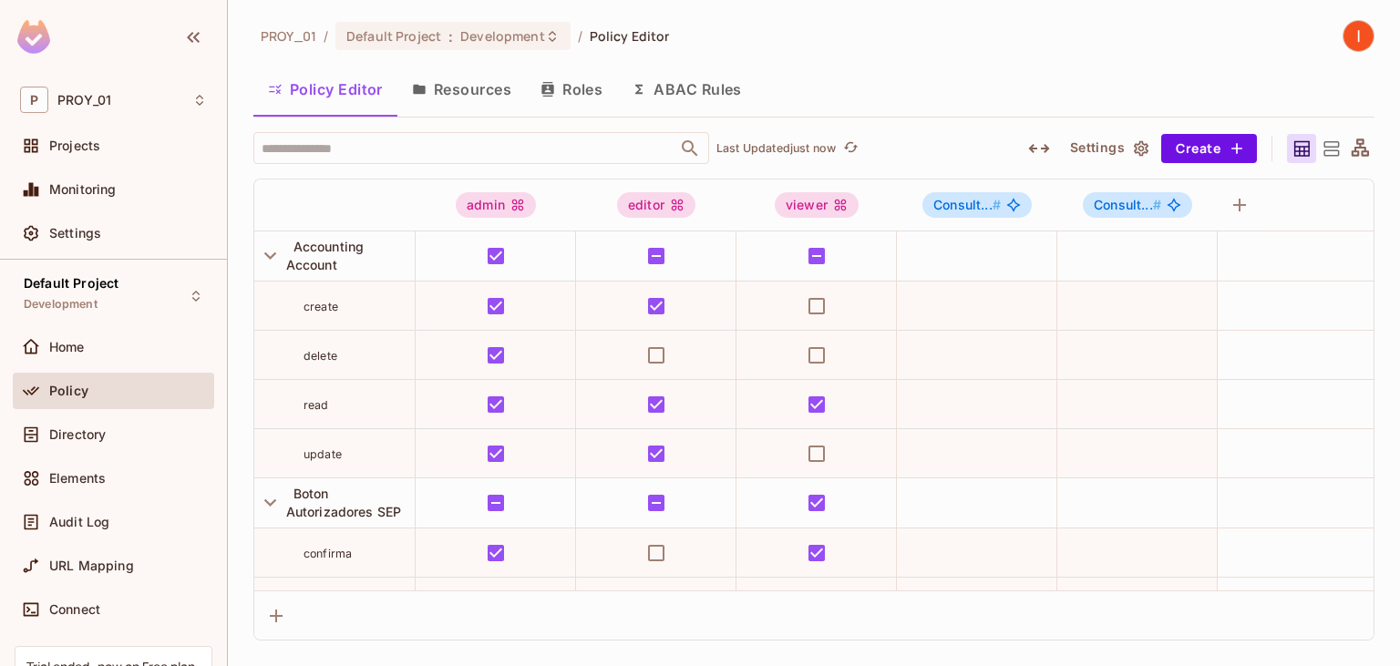
click at [495, 87] on button "Resources" at bounding box center [461, 90] width 128 height 46
